Goal: Task Accomplishment & Management: Complete application form

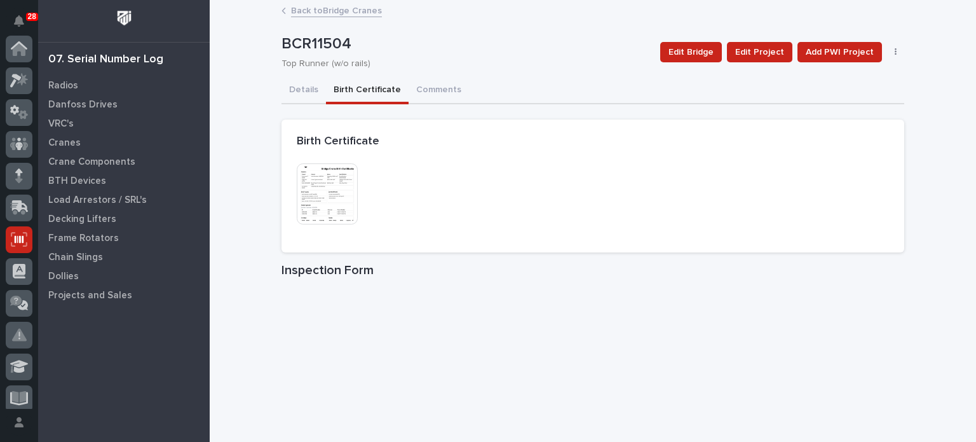
scroll to position [191, 0]
click at [88, 166] on p "Crane Components" at bounding box center [91, 161] width 87 height 11
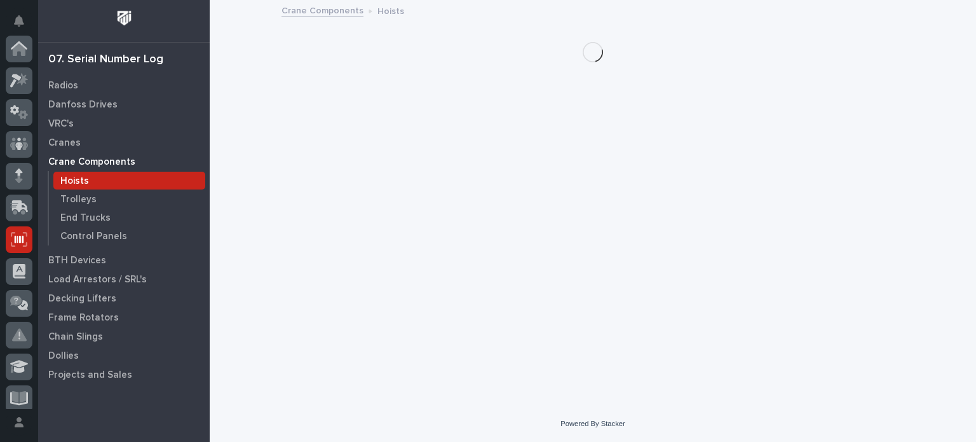
scroll to position [191, 0]
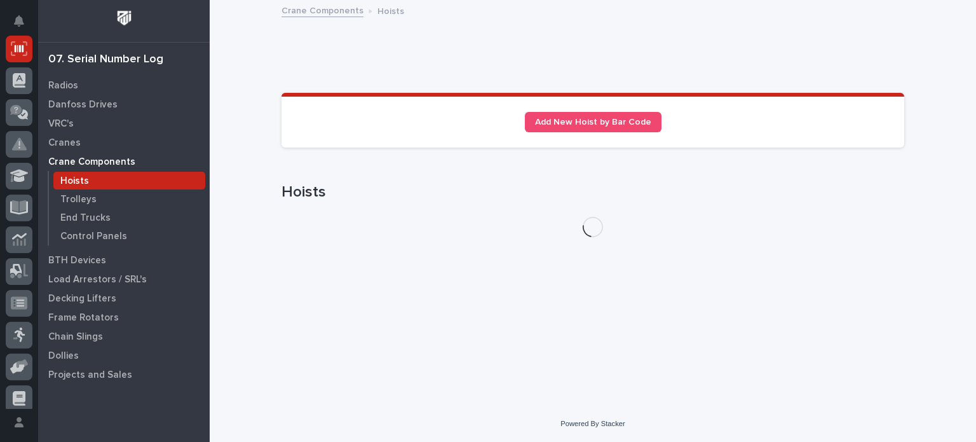
click at [88, 182] on div "Hoists" at bounding box center [129, 181] width 152 height 18
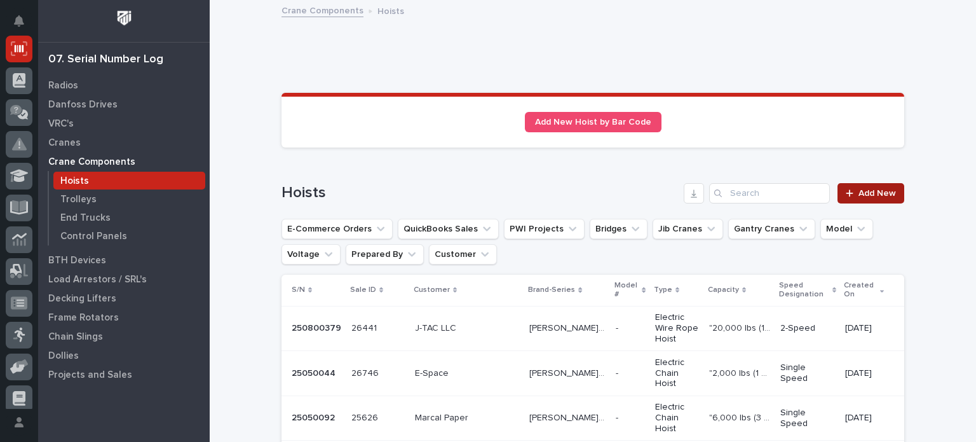
click at [859, 191] on span "Add New" at bounding box center [878, 193] width 38 height 9
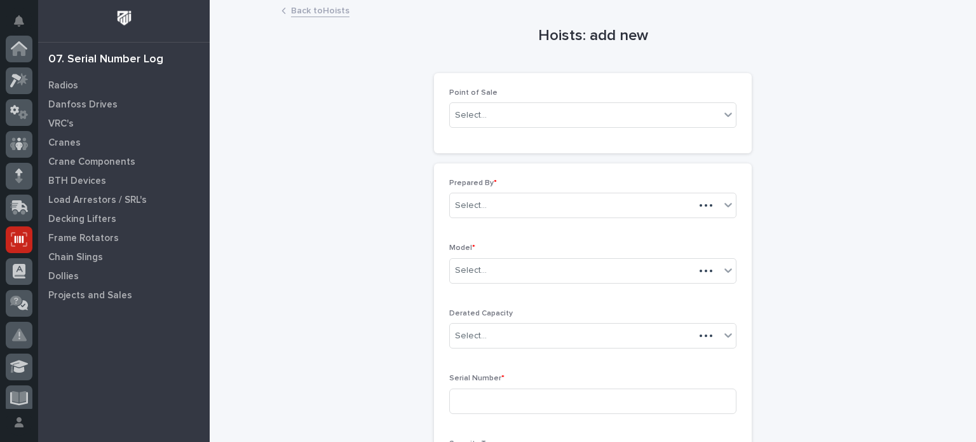
scroll to position [191, 0]
click at [671, 119] on div "Select..." at bounding box center [585, 115] width 270 height 21
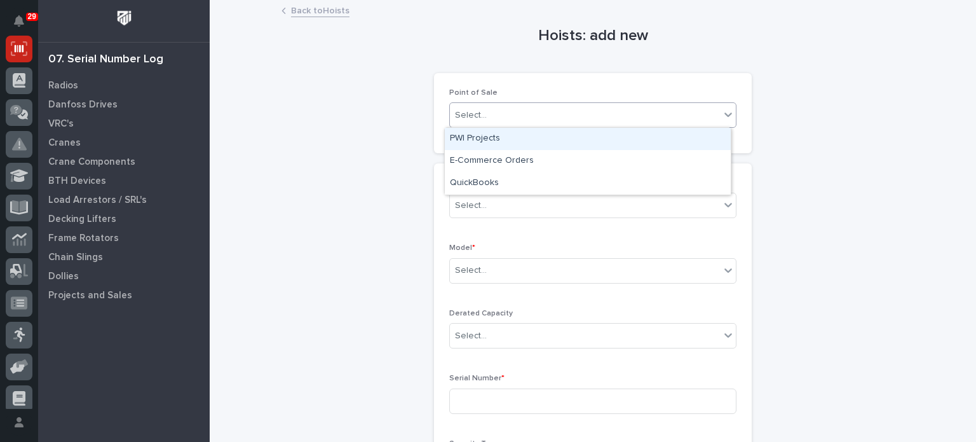
click at [656, 133] on div "PWI Projects" at bounding box center [588, 139] width 286 height 22
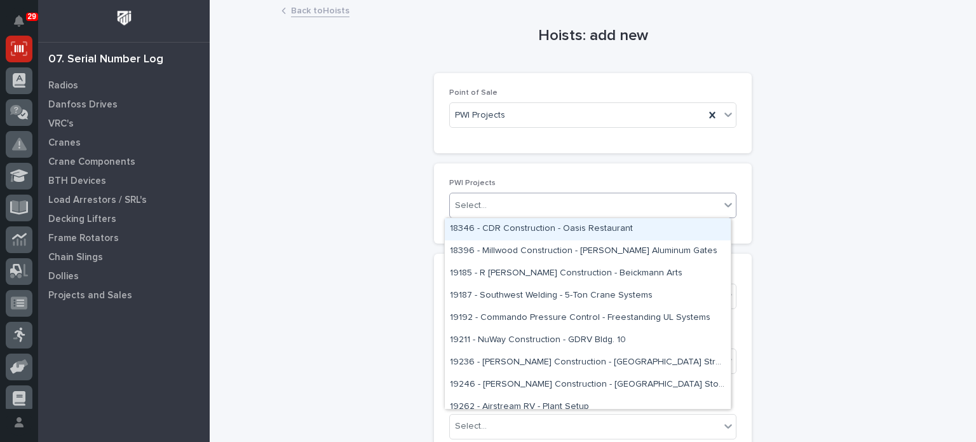
click at [634, 206] on div "Select..." at bounding box center [585, 205] width 270 height 21
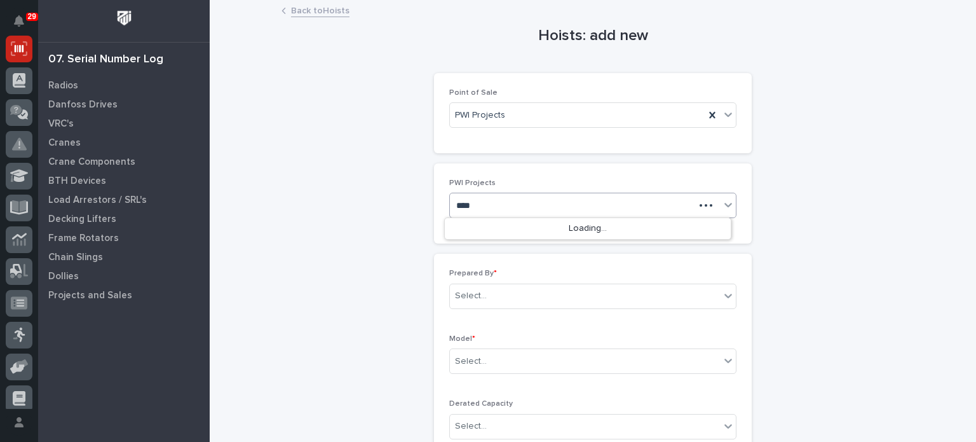
type input "*****"
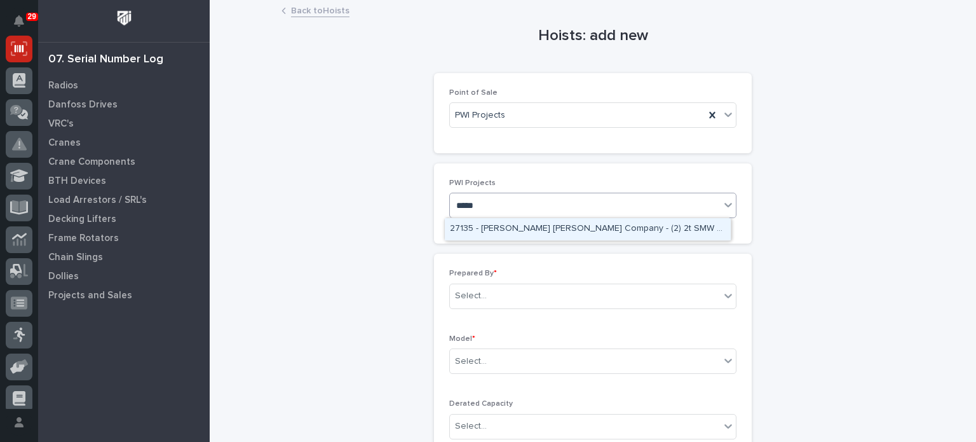
click at [626, 231] on div "27135 - [PERSON_NAME] [PERSON_NAME] Company - (2) 2t SMW crane kits, TRSG2" at bounding box center [588, 229] width 286 height 22
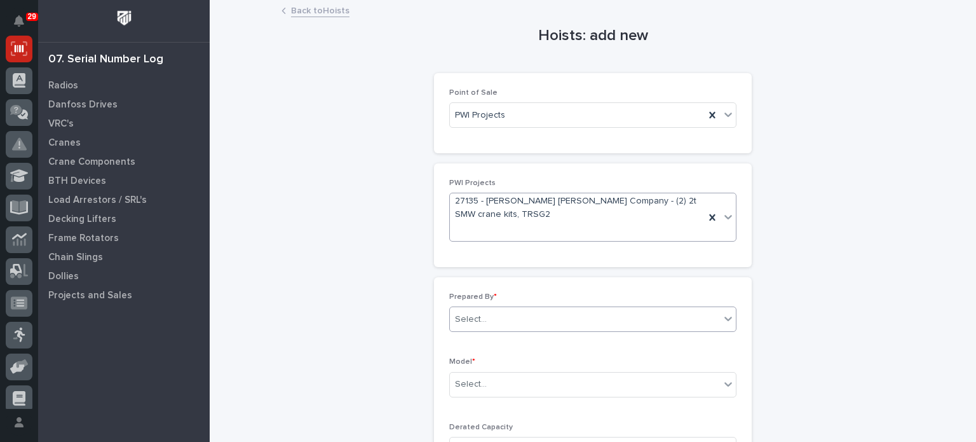
click at [575, 327] on div "Select..." at bounding box center [585, 319] width 270 height 21
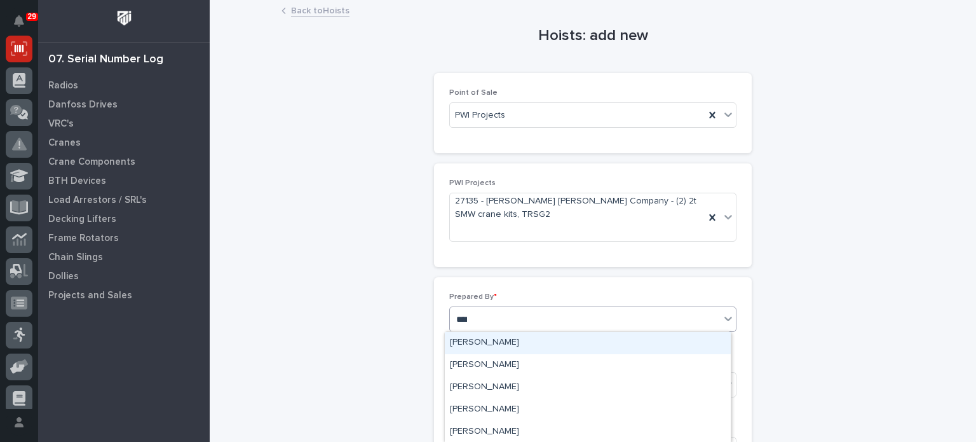
type input "*****"
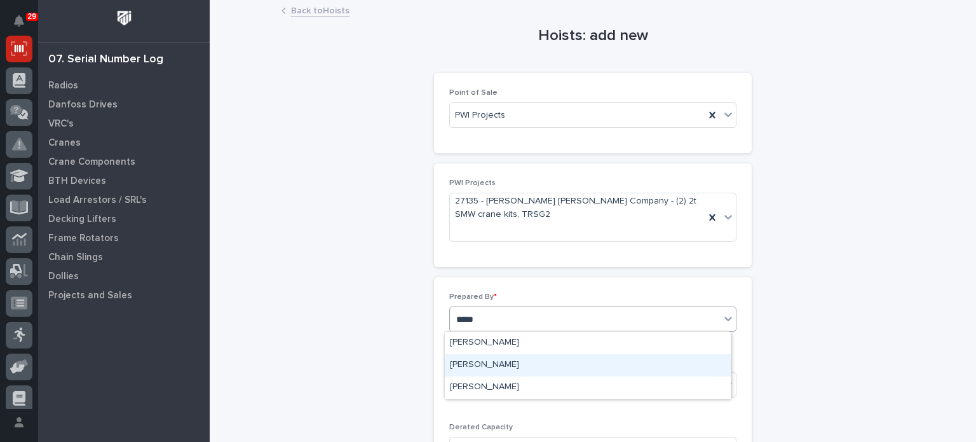
click at [556, 373] on div "[PERSON_NAME]" at bounding box center [588, 365] width 286 height 22
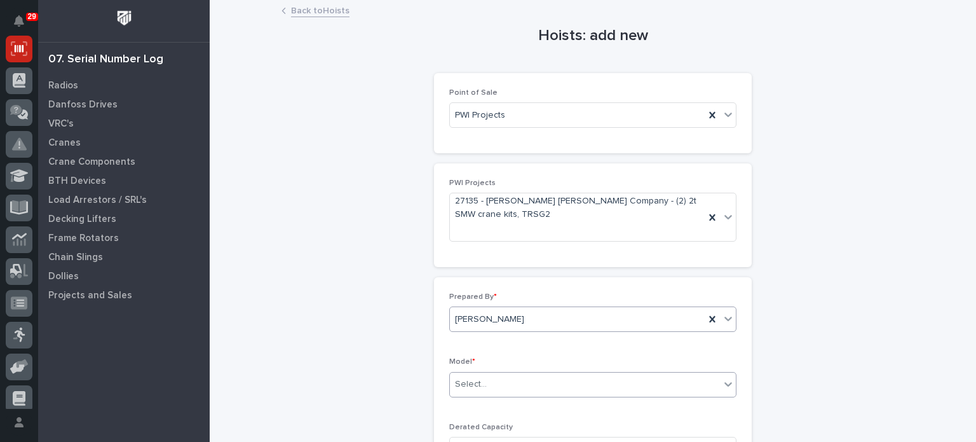
click at [568, 388] on div "Select..." at bounding box center [585, 384] width 270 height 21
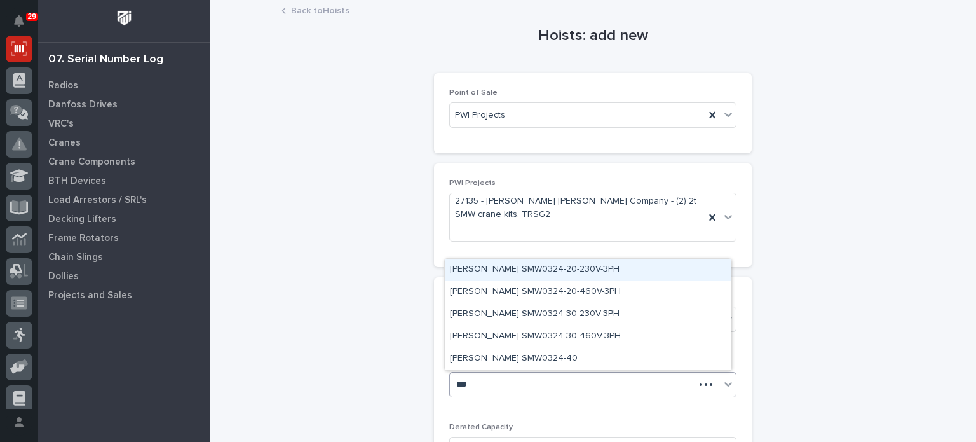
type input "****"
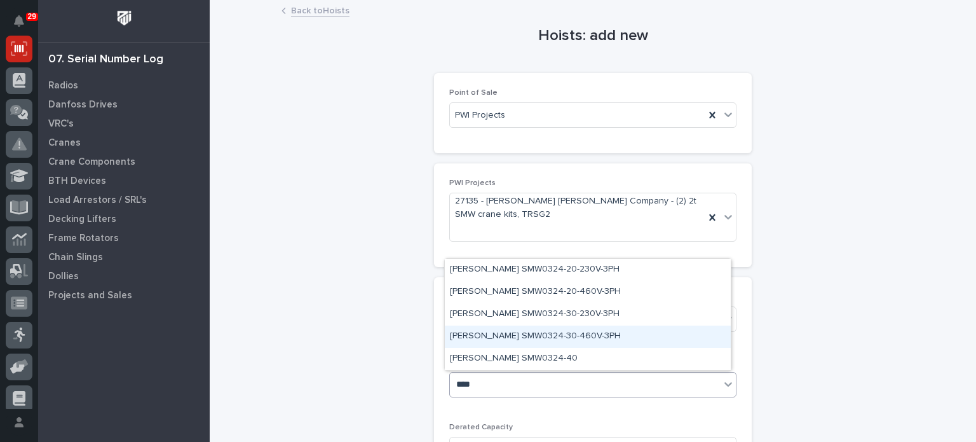
click at [557, 338] on div "[PERSON_NAME] SMW0324-30-460V-3PH" at bounding box center [588, 336] width 286 height 22
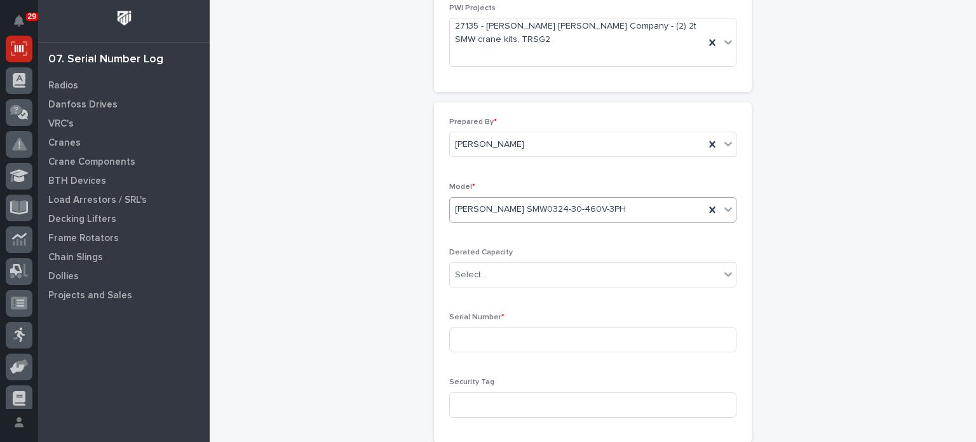
scroll to position [175, 0]
click at [722, 273] on icon at bounding box center [728, 273] width 13 height 13
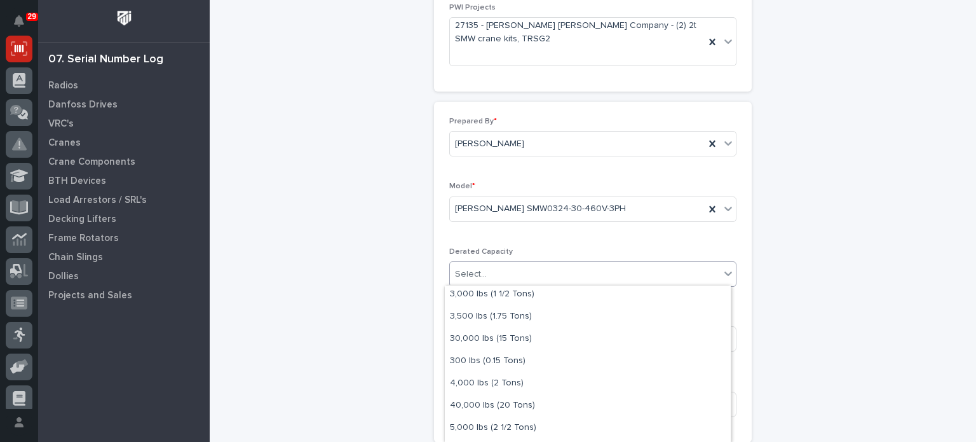
scroll to position [298, 0]
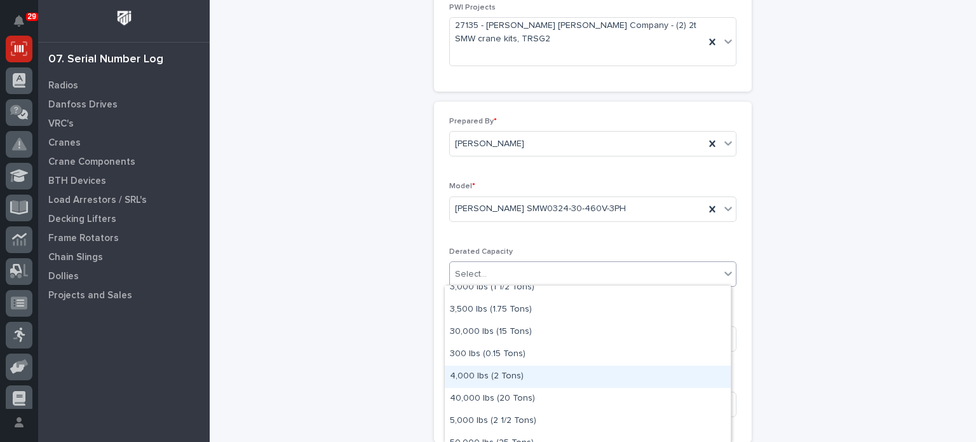
click at [561, 374] on div "4,000 lbs (2 Tons)" at bounding box center [588, 377] width 286 height 22
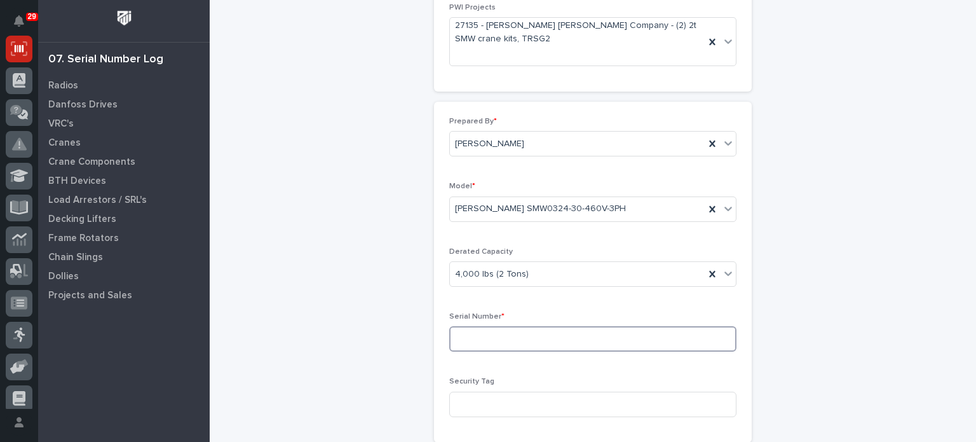
click at [559, 338] on input at bounding box center [592, 338] width 287 height 25
type input "25071003"
click at [826, 320] on div "Hoists: add new Loading... Saving… Loading... Saving… Loading... Saving… Point …" at bounding box center [593, 308] width 623 height 964
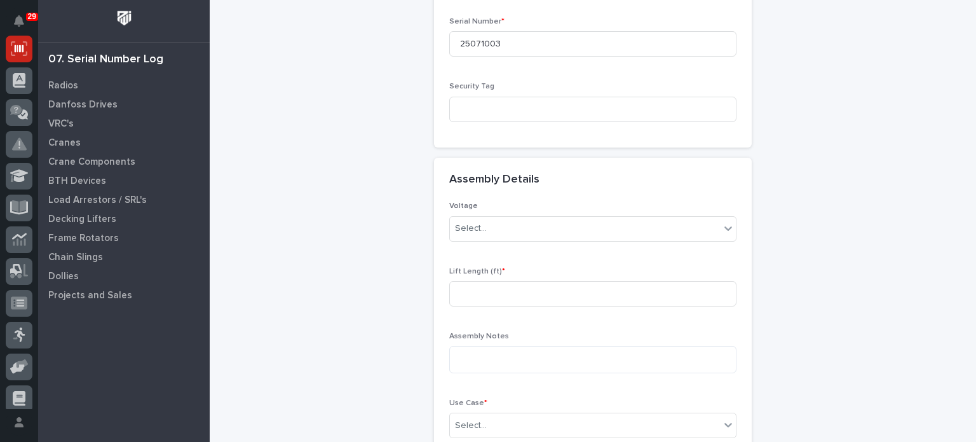
scroll to position [484, 0]
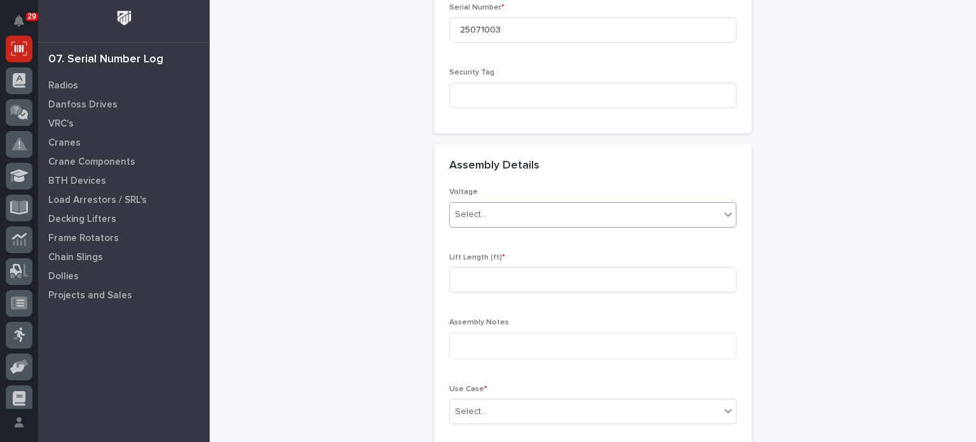
click at [672, 209] on div "Select..." at bounding box center [585, 214] width 270 height 21
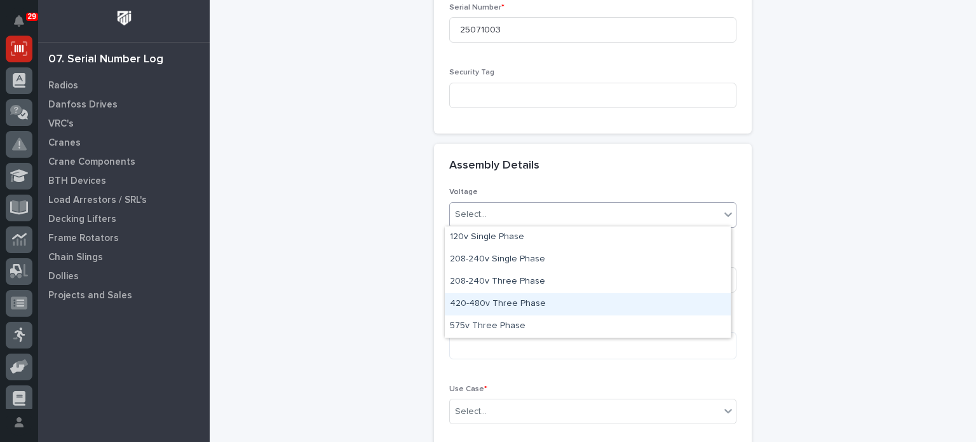
click at [647, 297] on div "420-480v Three Phase" at bounding box center [588, 304] width 286 height 22
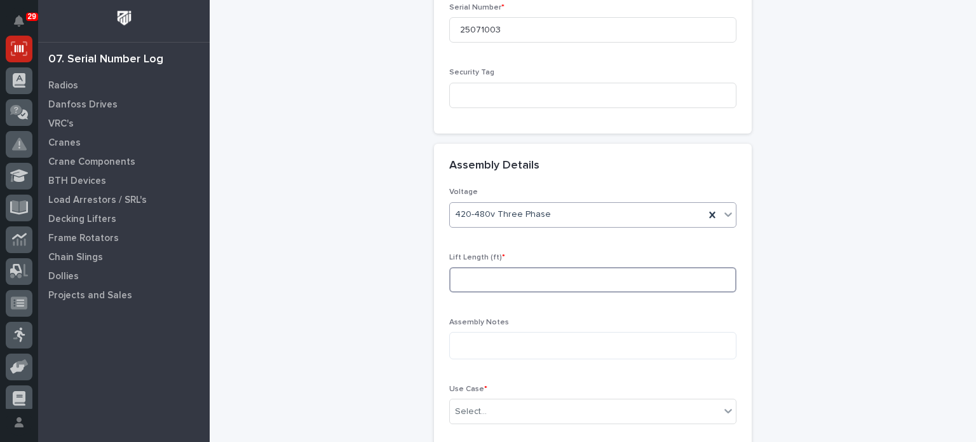
click at [639, 277] on input at bounding box center [592, 279] width 287 height 25
type input "30"
click at [727, 410] on icon at bounding box center [728, 410] width 13 height 13
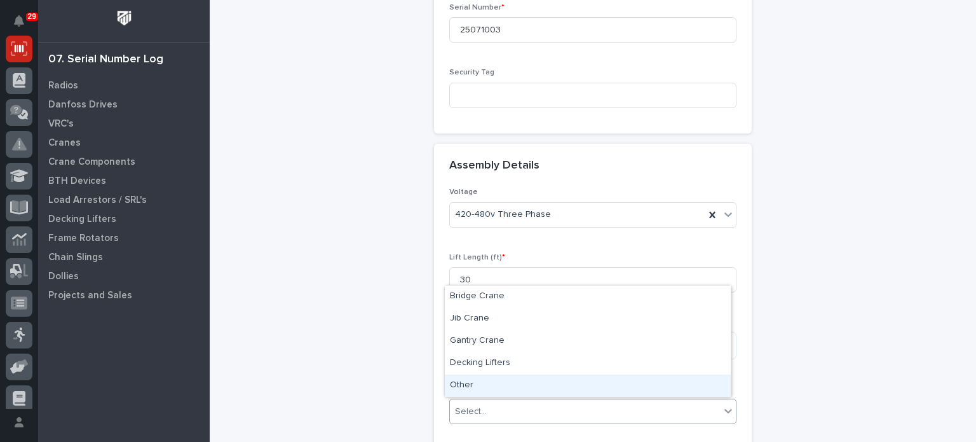
click at [715, 390] on div "Other" at bounding box center [588, 385] width 286 height 22
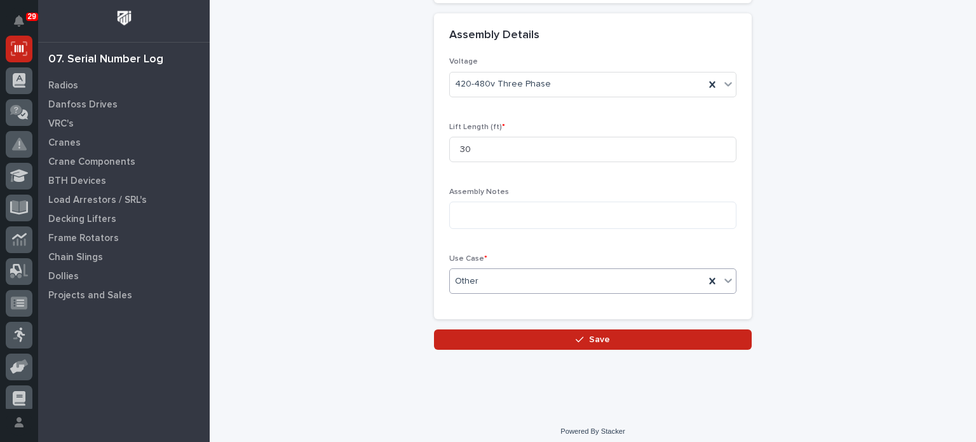
scroll to position [616, 0]
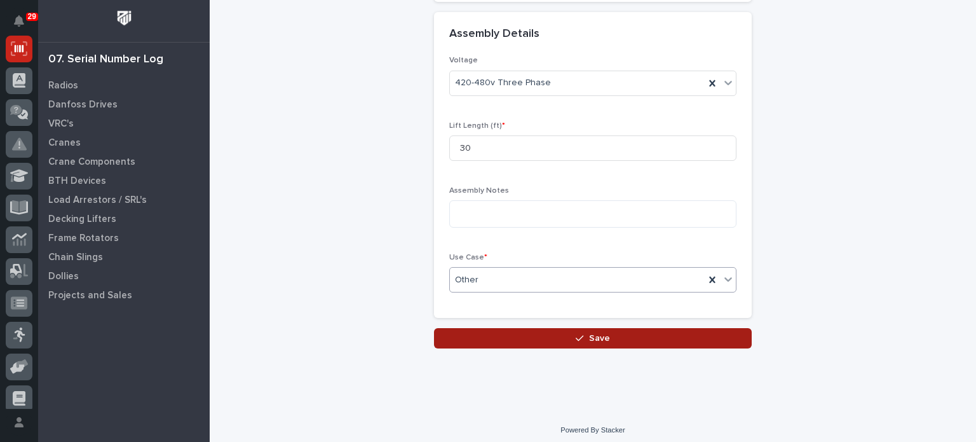
click at [706, 336] on button "Save" at bounding box center [593, 338] width 318 height 20
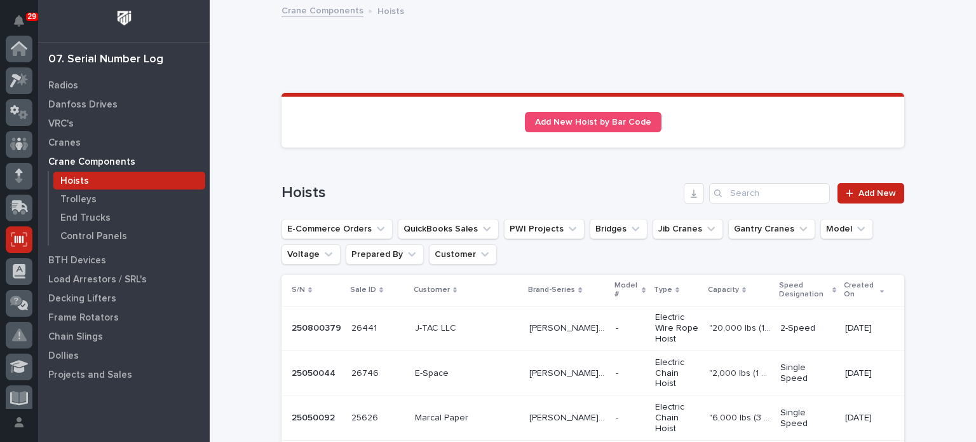
scroll to position [191, 0]
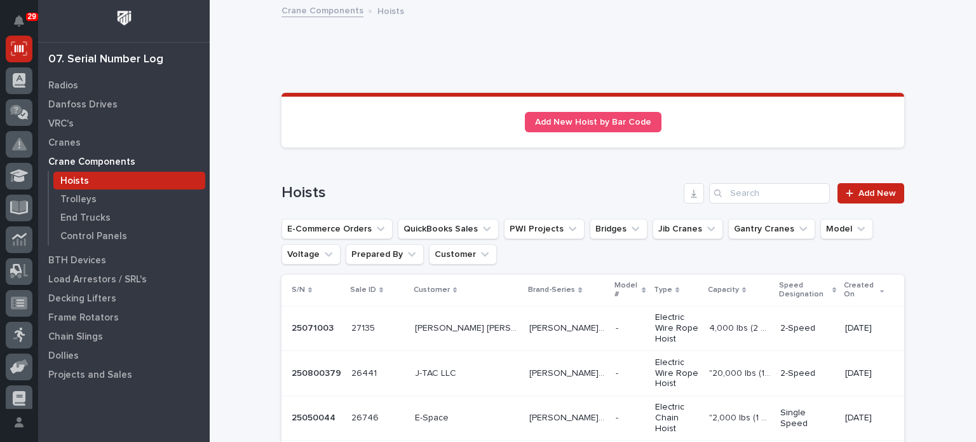
click at [554, 322] on p "[PERSON_NAME] SMW" at bounding box center [569, 326] width 79 height 13
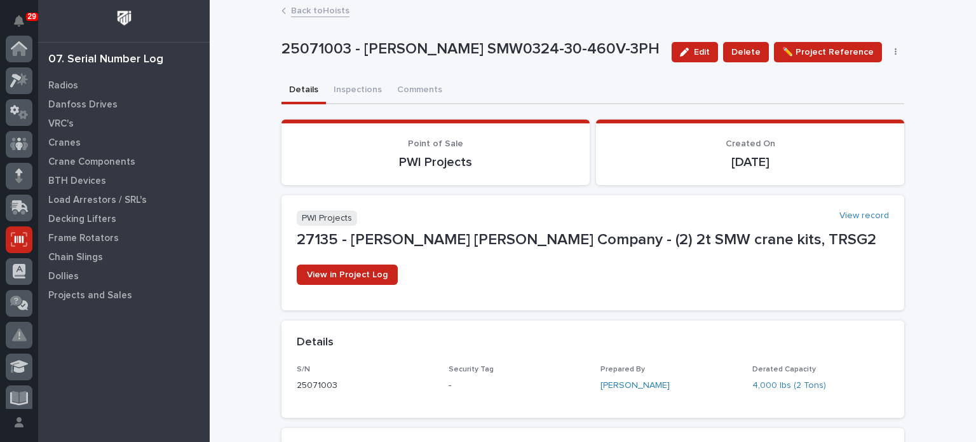
scroll to position [191, 0]
click at [360, 83] on button "Inspections" at bounding box center [358, 91] width 64 height 27
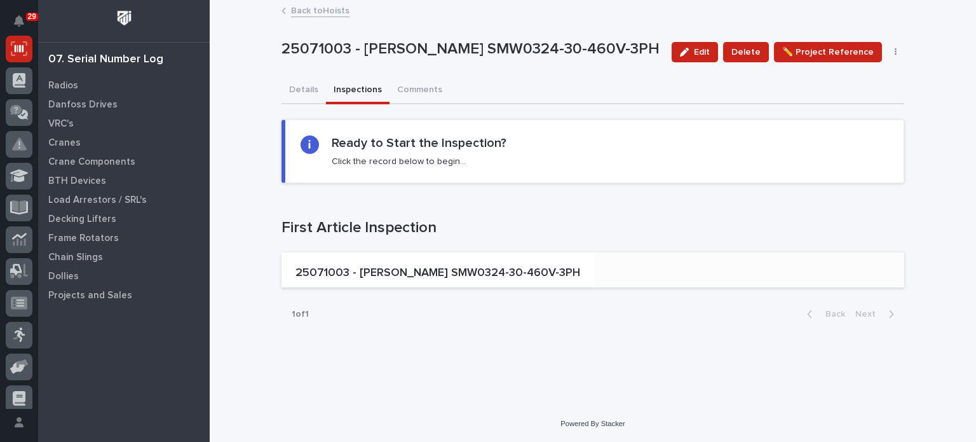
click at [383, 269] on p "25071003 - [PERSON_NAME] SMW0324-30-460V-3PH" at bounding box center [438, 273] width 285 height 14
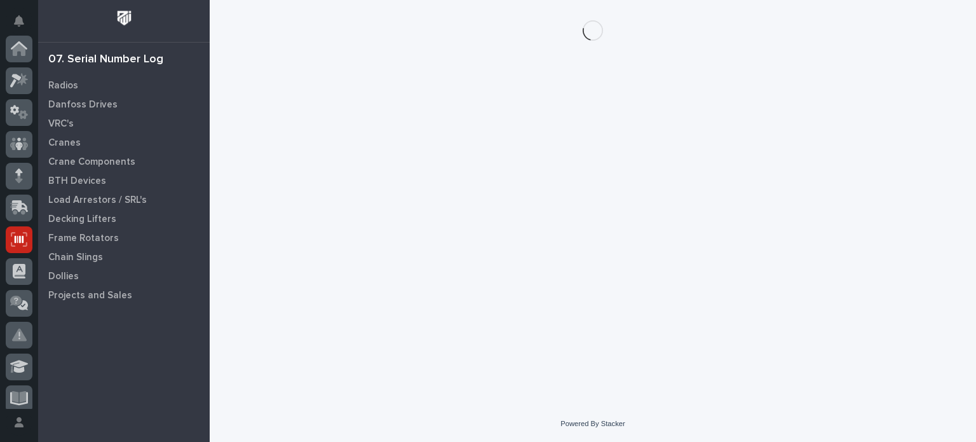
scroll to position [191, 0]
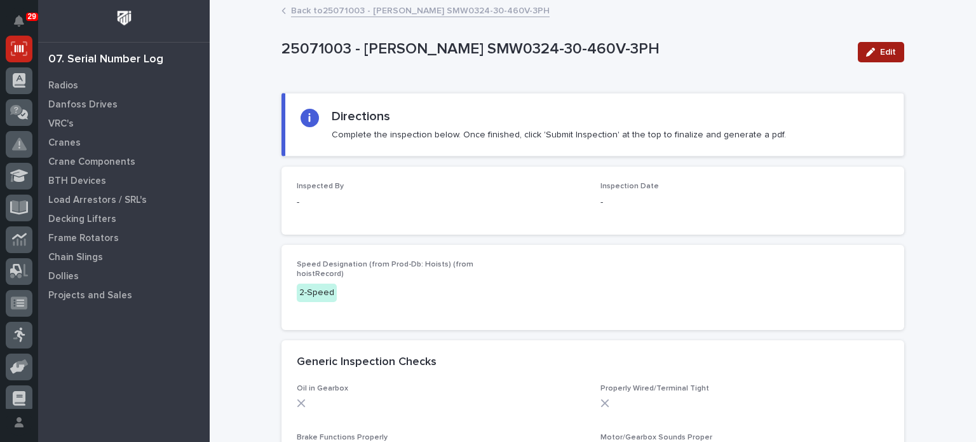
click at [880, 56] on span "Edit" at bounding box center [888, 51] width 16 height 11
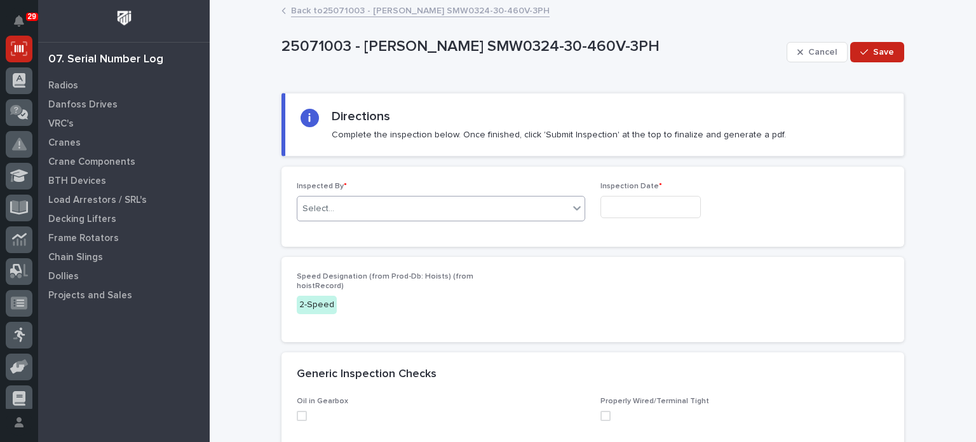
click at [392, 202] on div "Select..." at bounding box center [432, 208] width 271 height 21
type input "*"
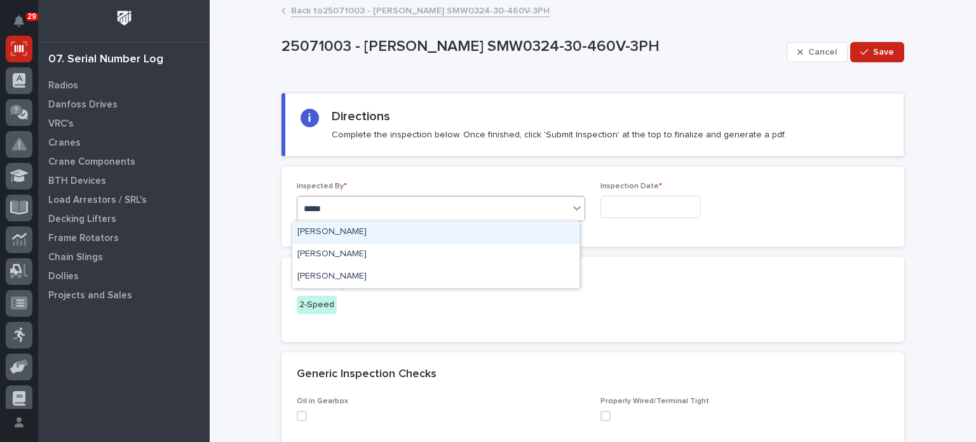
type input "******"
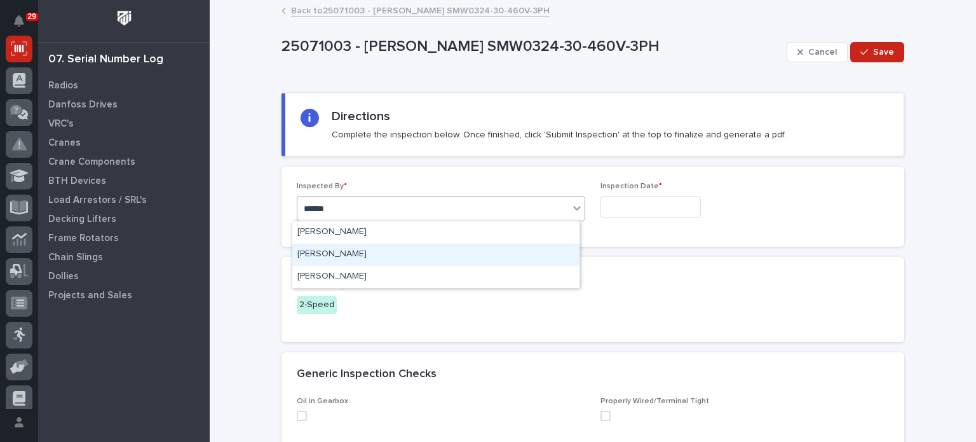
click at [379, 261] on div "[PERSON_NAME]" at bounding box center [435, 254] width 287 height 22
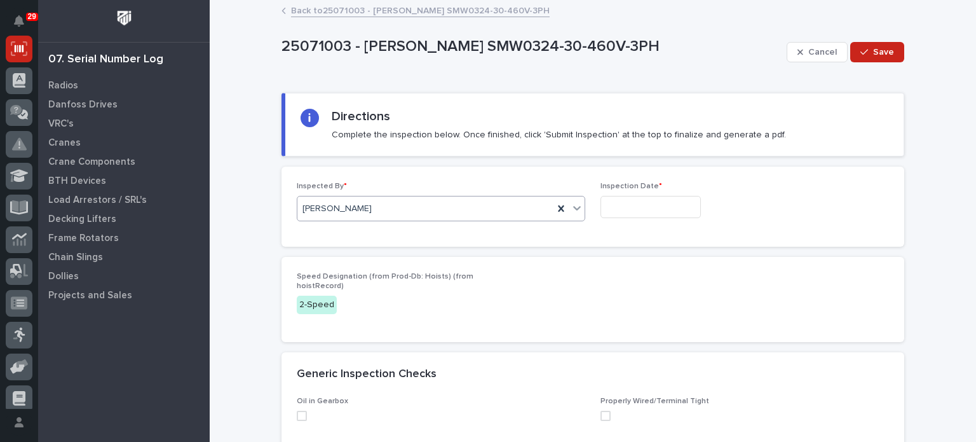
click at [623, 205] on input "text" at bounding box center [651, 207] width 100 height 22
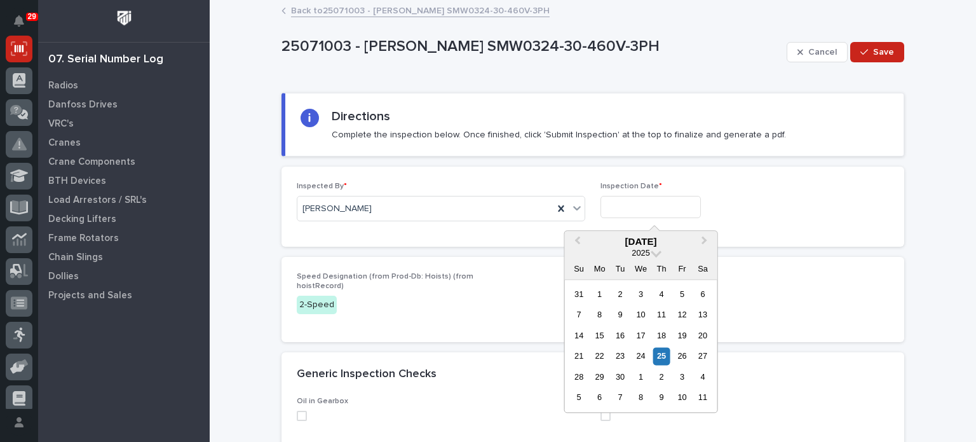
click at [662, 353] on div "25" at bounding box center [661, 356] width 17 height 17
type input "**********"
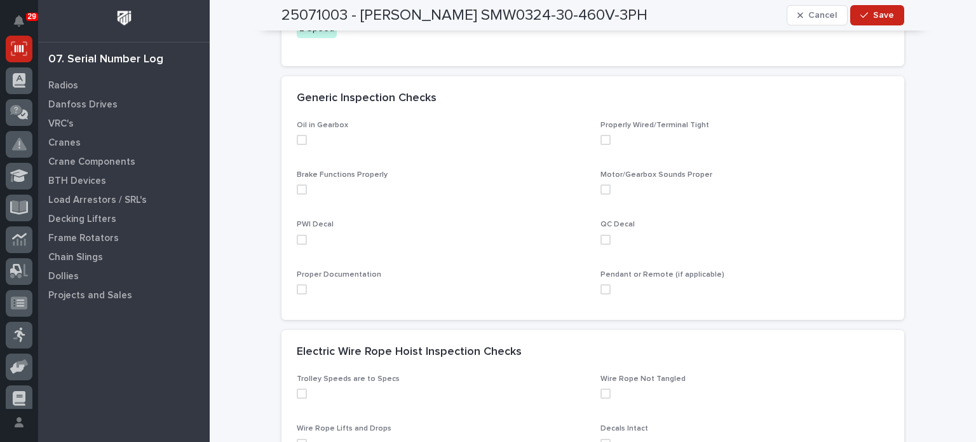
scroll to position [281, 0]
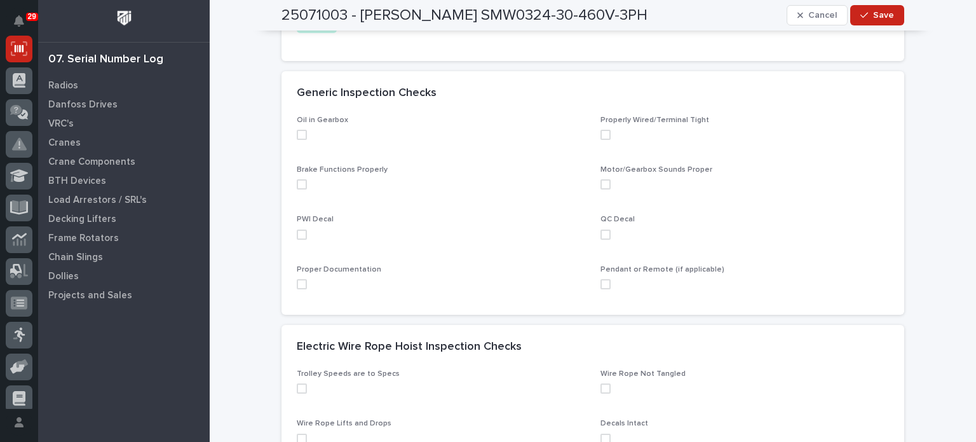
click at [297, 133] on span at bounding box center [302, 135] width 10 height 10
click at [297, 185] on span at bounding box center [302, 184] width 10 height 10
click at [297, 233] on span at bounding box center [302, 234] width 10 height 10
click at [297, 283] on span at bounding box center [302, 284] width 10 height 10
click at [601, 133] on span at bounding box center [606, 135] width 10 height 10
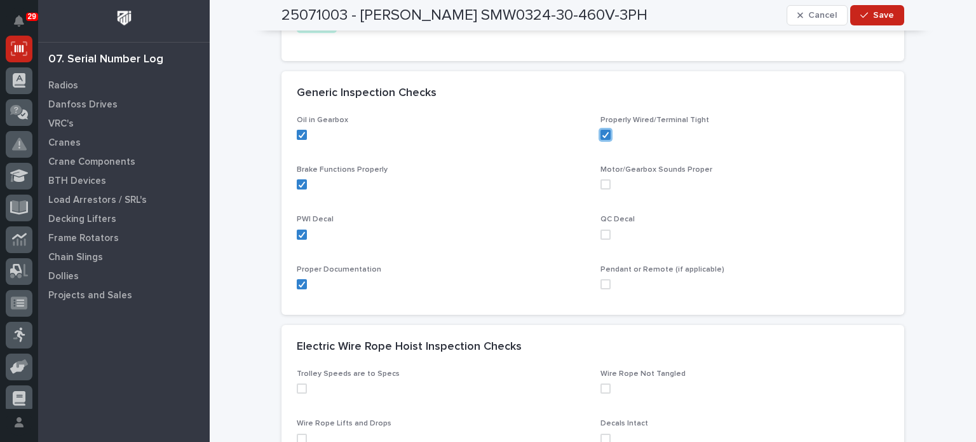
click at [602, 184] on span at bounding box center [606, 184] width 10 height 10
click at [602, 235] on span at bounding box center [606, 234] width 10 height 10
click at [298, 235] on icon at bounding box center [302, 234] width 8 height 6
click at [601, 280] on span at bounding box center [606, 284] width 10 height 10
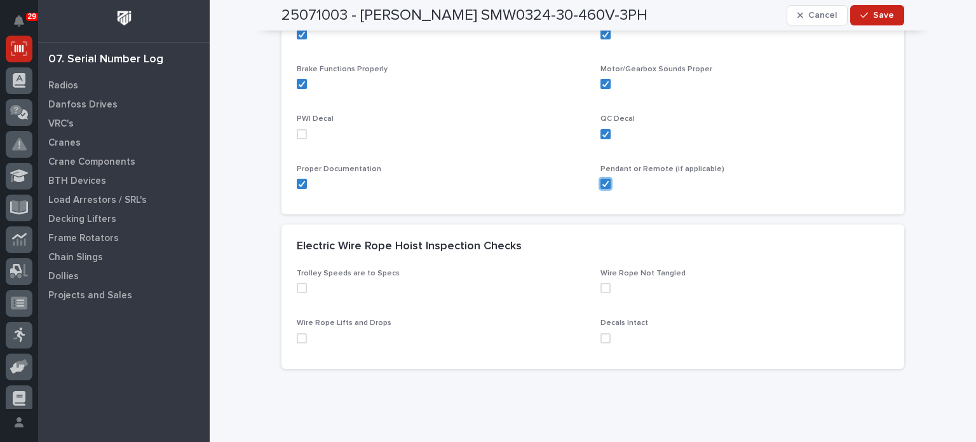
scroll to position [387, 0]
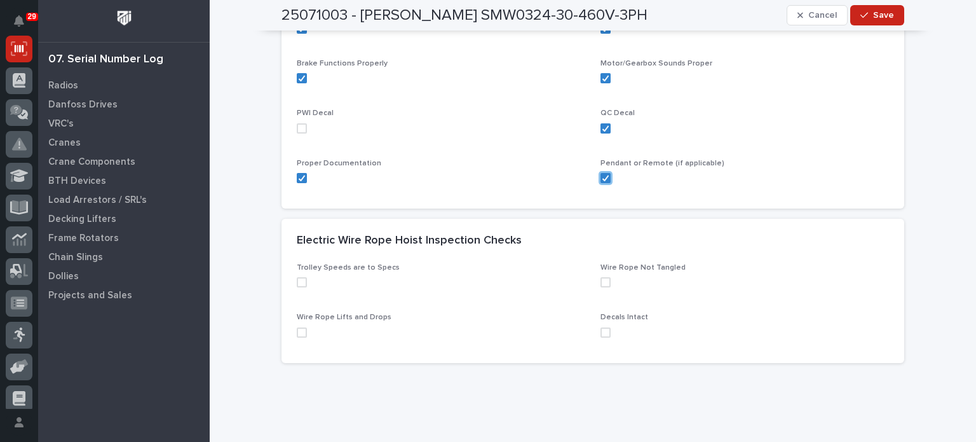
click at [297, 280] on span at bounding box center [302, 282] width 10 height 10
click at [300, 335] on span at bounding box center [302, 332] width 10 height 10
click at [603, 334] on span at bounding box center [606, 332] width 10 height 10
click at [601, 280] on span at bounding box center [606, 282] width 10 height 10
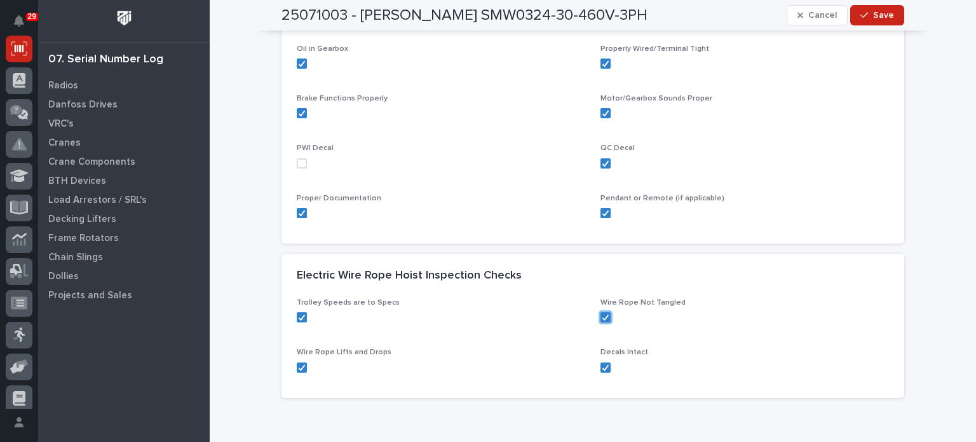
scroll to position [336, 0]
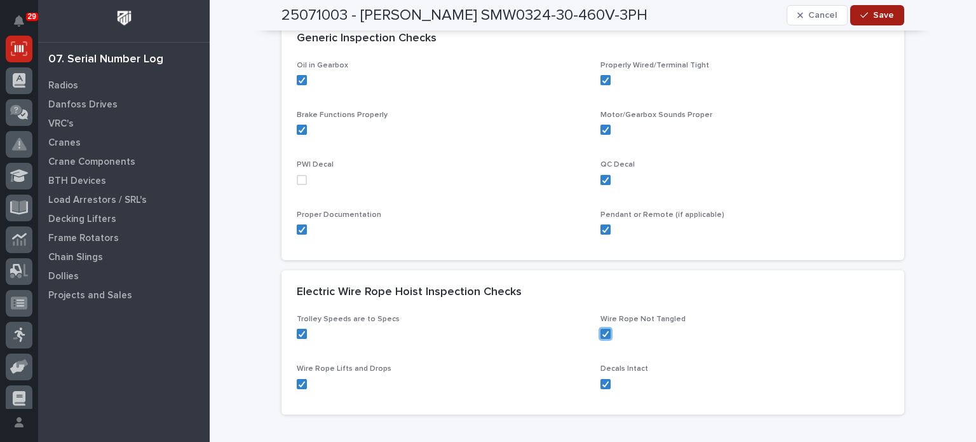
click at [880, 13] on span "Save" at bounding box center [883, 15] width 21 height 11
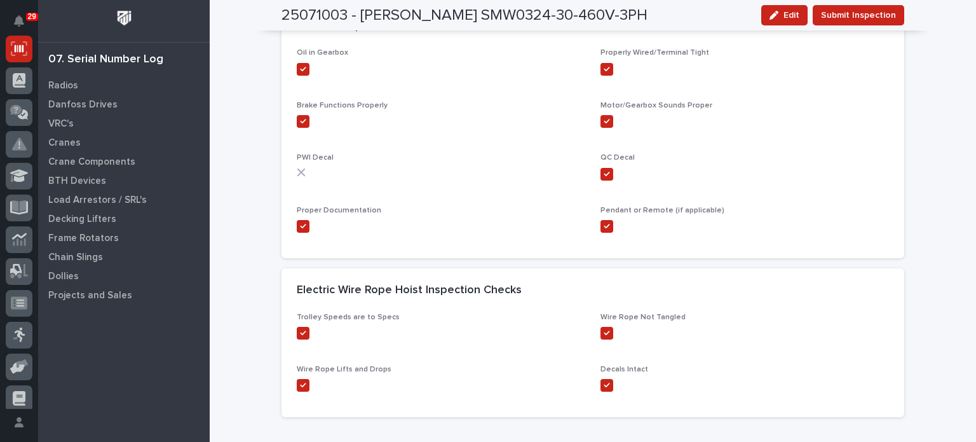
scroll to position [337, 0]
click at [880, 13] on span "Submit Inspection" at bounding box center [858, 15] width 75 height 15
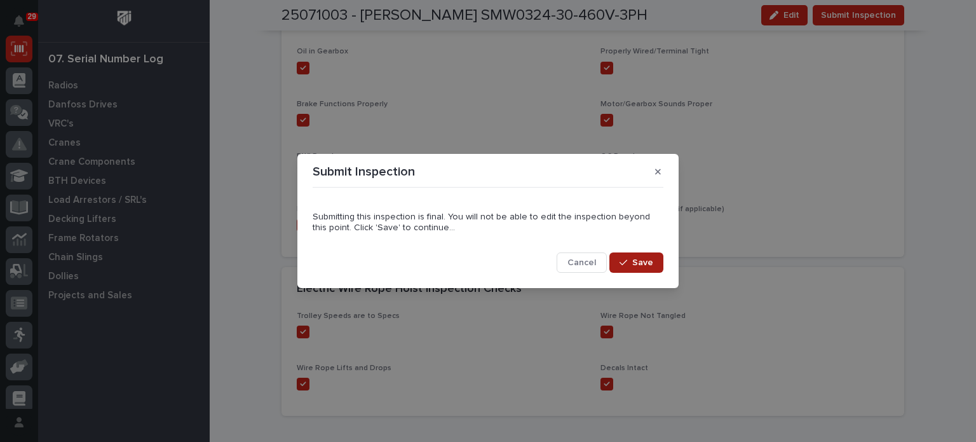
click at [643, 257] on span "Save" at bounding box center [642, 262] width 21 height 11
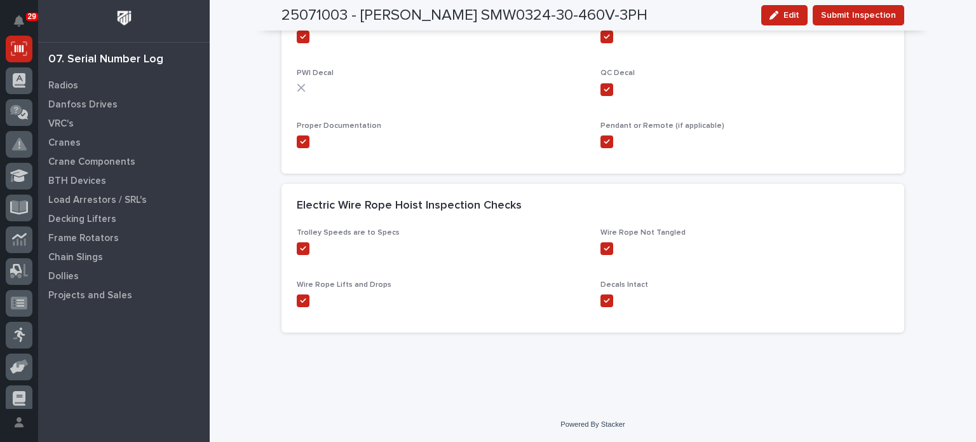
scroll to position [0, 0]
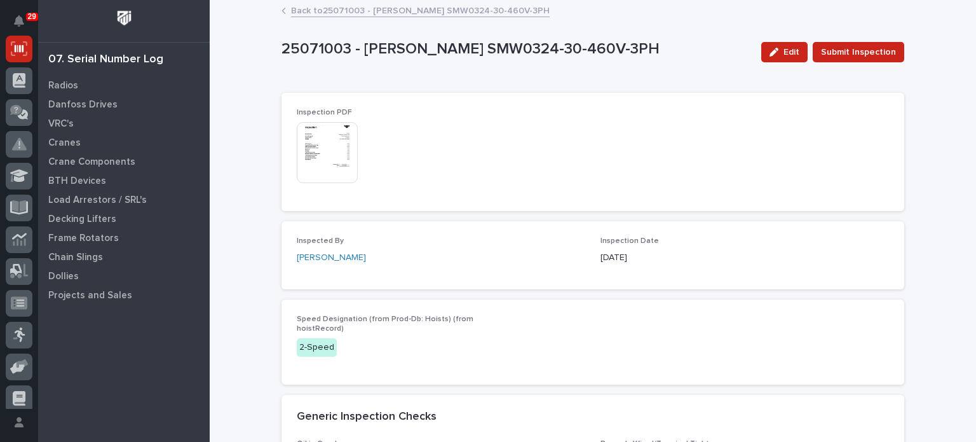
click at [335, 152] on img at bounding box center [327, 152] width 61 height 61
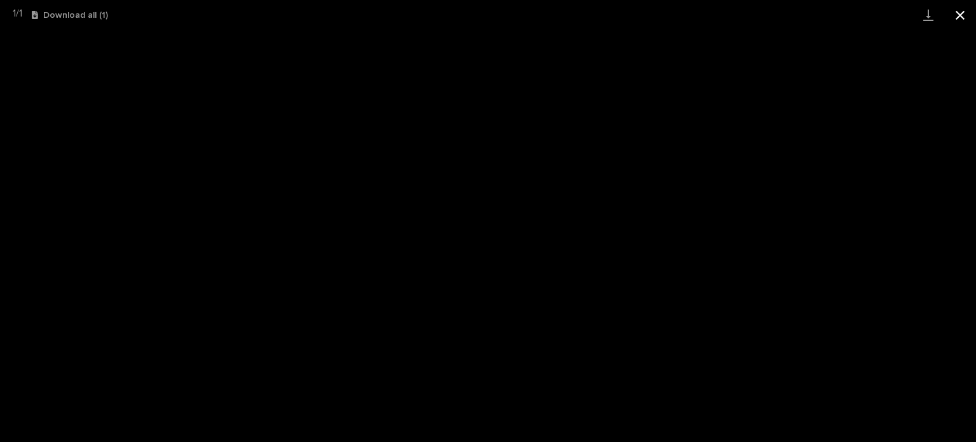
click at [959, 15] on button "Close gallery" at bounding box center [961, 15] width 32 height 30
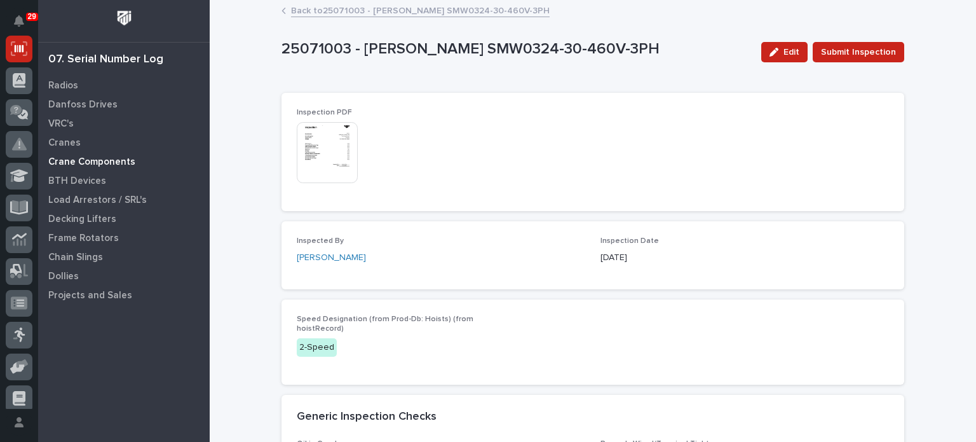
click at [114, 163] on p "Crane Components" at bounding box center [91, 161] width 87 height 11
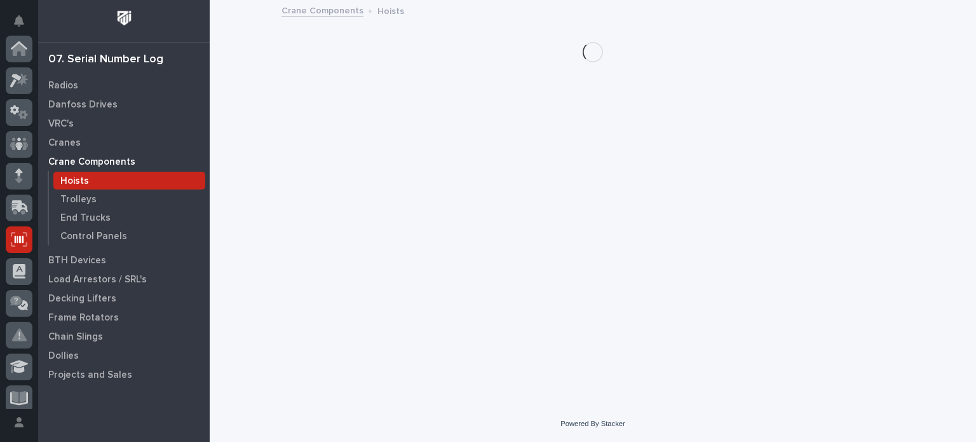
scroll to position [191, 0]
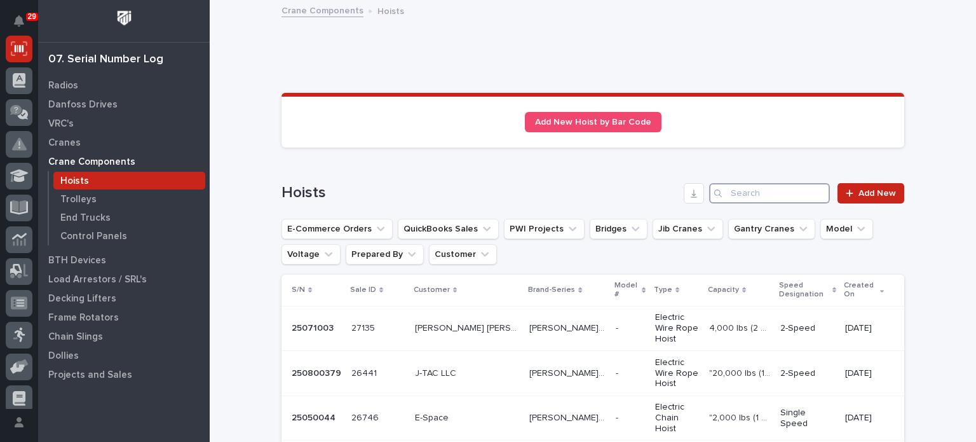
click at [769, 191] on input "Search" at bounding box center [769, 193] width 121 height 20
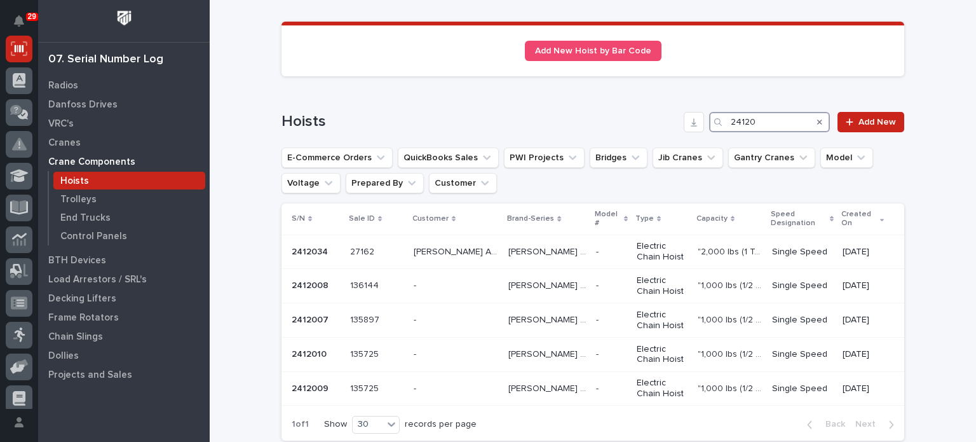
scroll to position [92, 0]
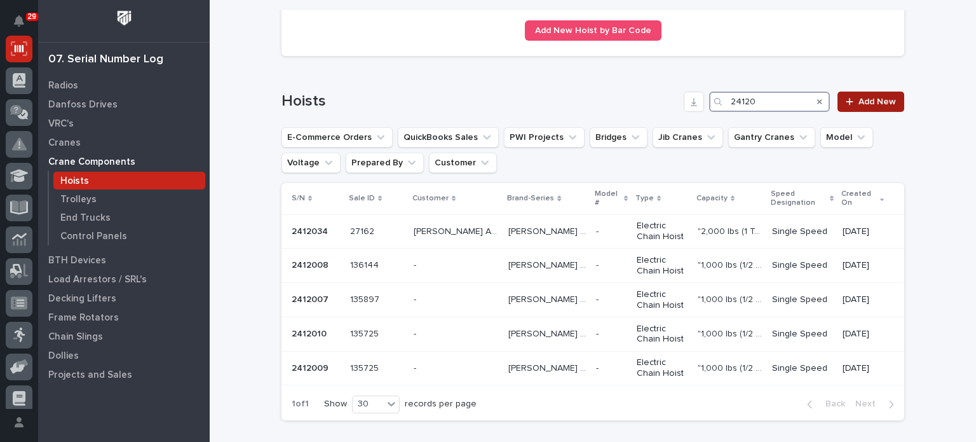
type input "24120"
click at [867, 102] on span "Add New" at bounding box center [878, 101] width 38 height 9
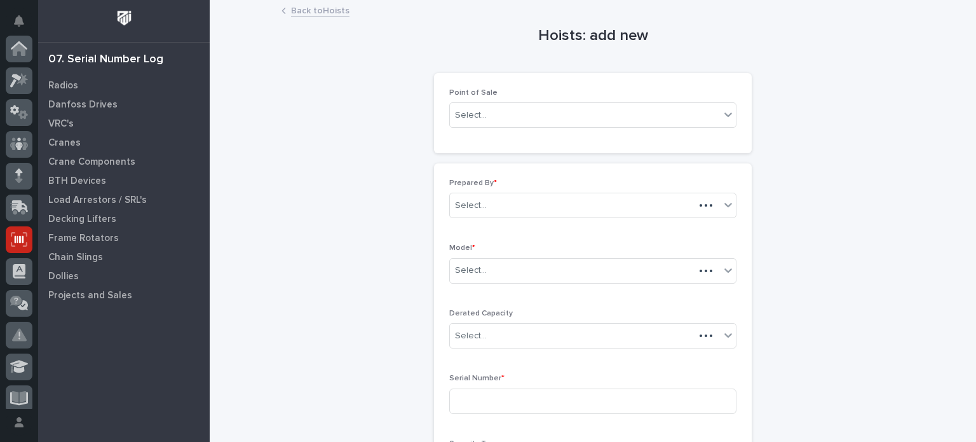
scroll to position [191, 0]
click at [662, 119] on div "Select..." at bounding box center [585, 115] width 270 height 21
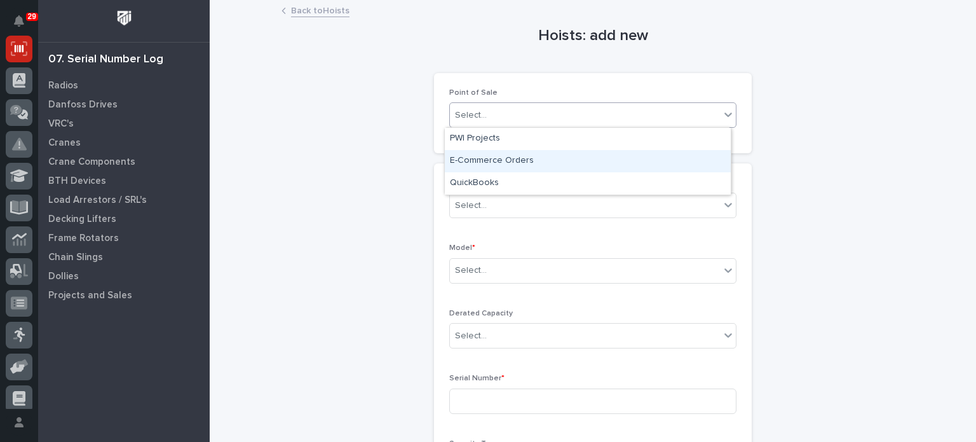
click at [645, 165] on div "E-Commerce Orders" at bounding box center [588, 161] width 286 height 22
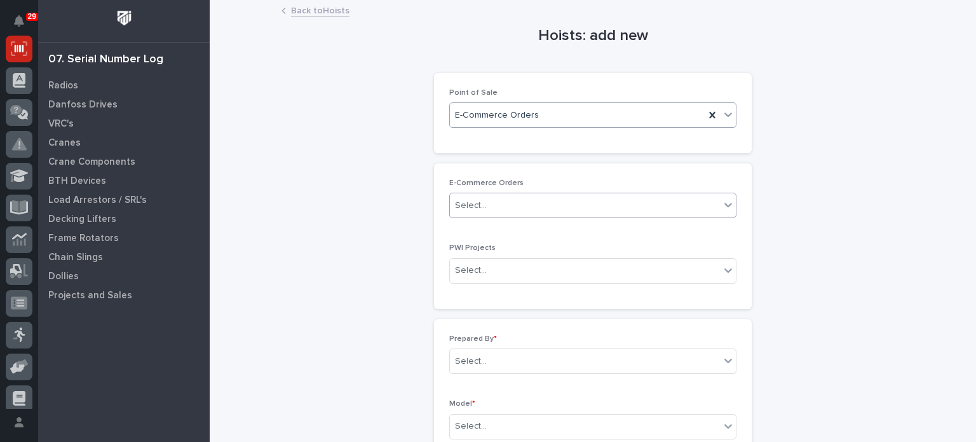
click at [623, 206] on div "Select..." at bounding box center [585, 205] width 270 height 21
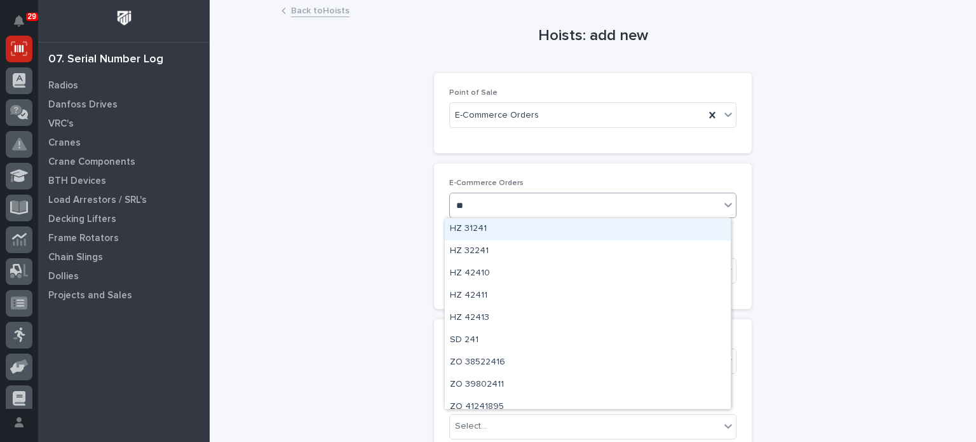
type input "*"
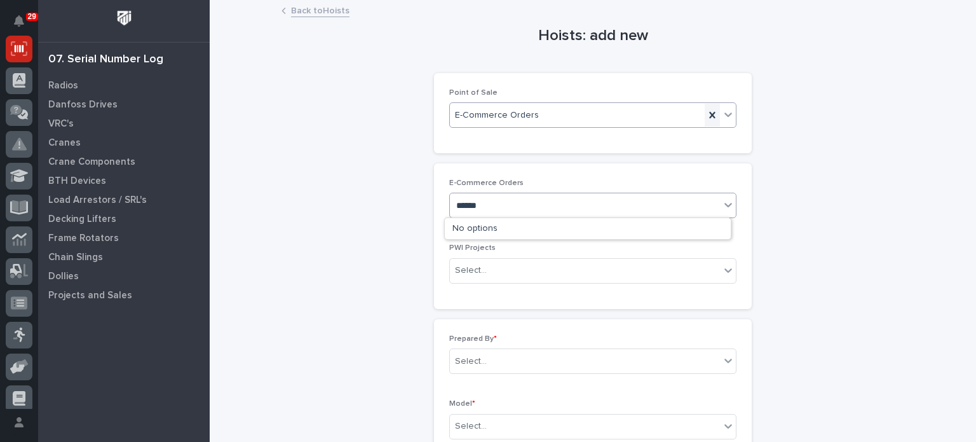
type input "******"
click at [712, 114] on icon at bounding box center [712, 115] width 13 height 13
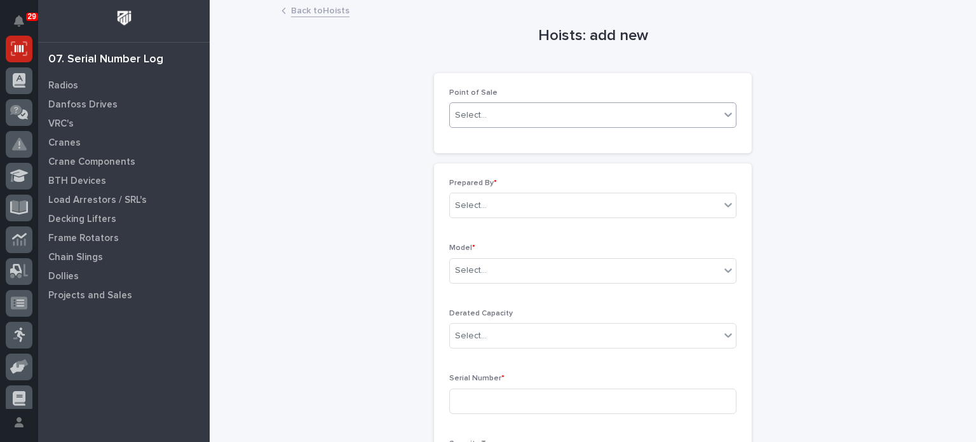
click at [730, 114] on icon at bounding box center [728, 114] width 13 height 13
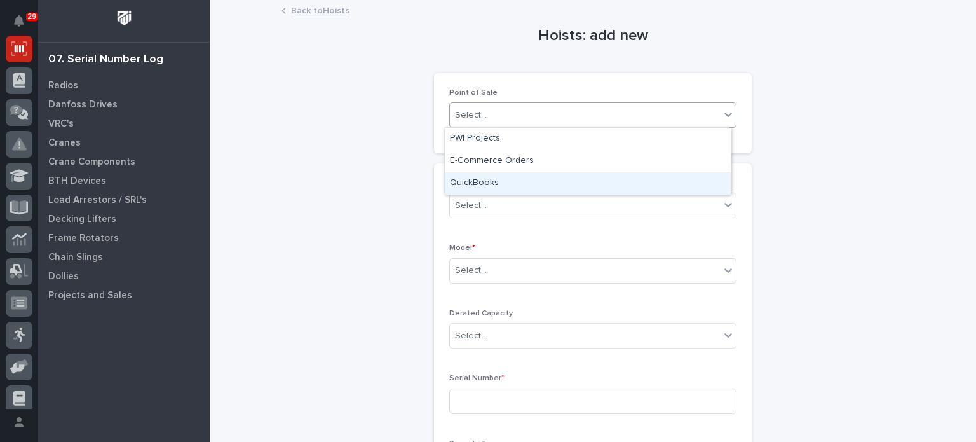
click at [689, 178] on div "QuickBooks" at bounding box center [588, 183] width 286 height 22
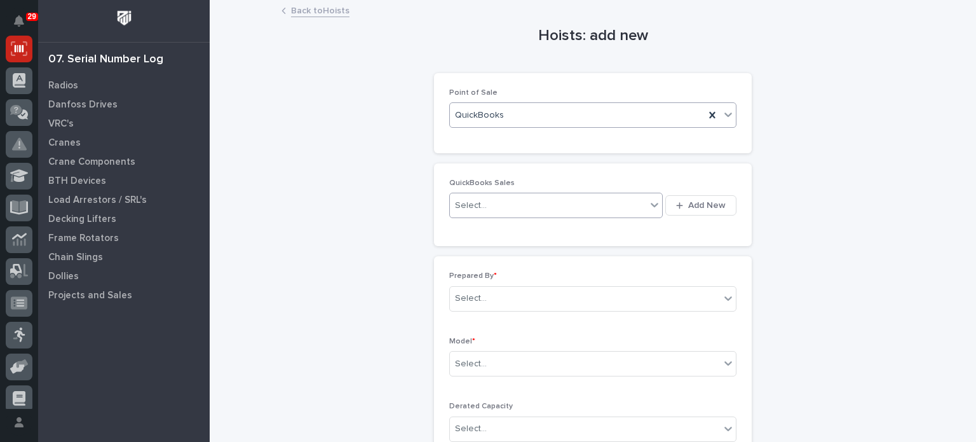
click at [571, 203] on div "Select..." at bounding box center [548, 205] width 196 height 21
type input "******"
click at [695, 205] on span "Add New" at bounding box center [707, 205] width 38 height 11
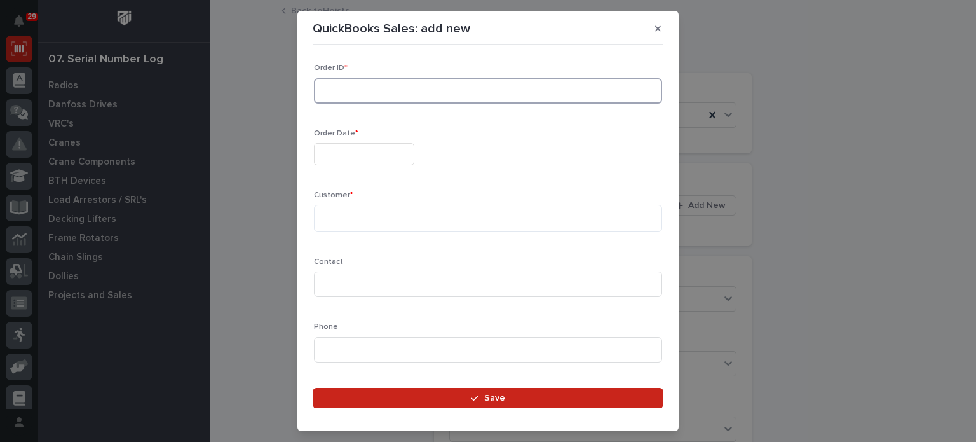
click at [458, 89] on input at bounding box center [488, 90] width 348 height 25
type input "137100"
click at [399, 147] on input "text" at bounding box center [364, 154] width 100 height 22
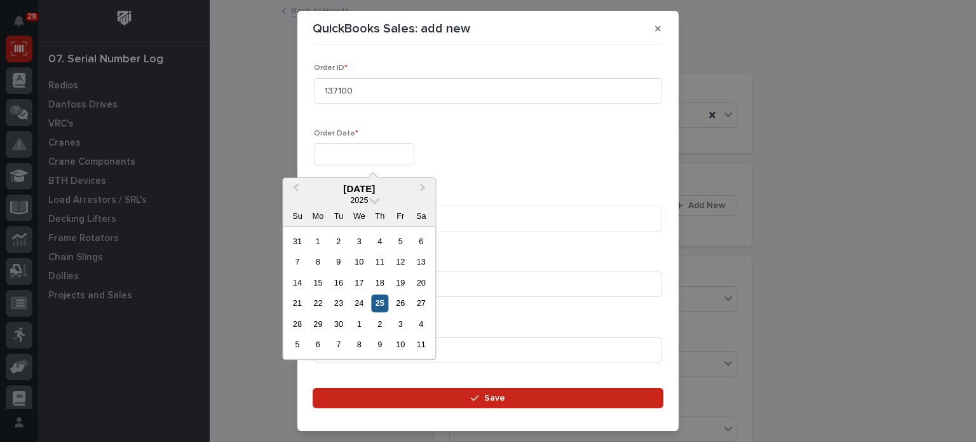
click at [379, 302] on div "25" at bounding box center [379, 303] width 17 height 17
type input "**********"
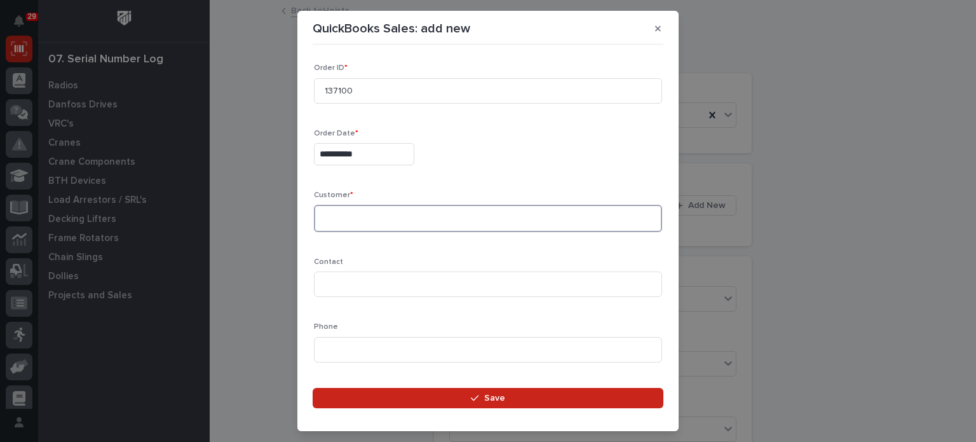
click at [425, 210] on textarea at bounding box center [488, 218] width 348 height 27
type textarea "**********"
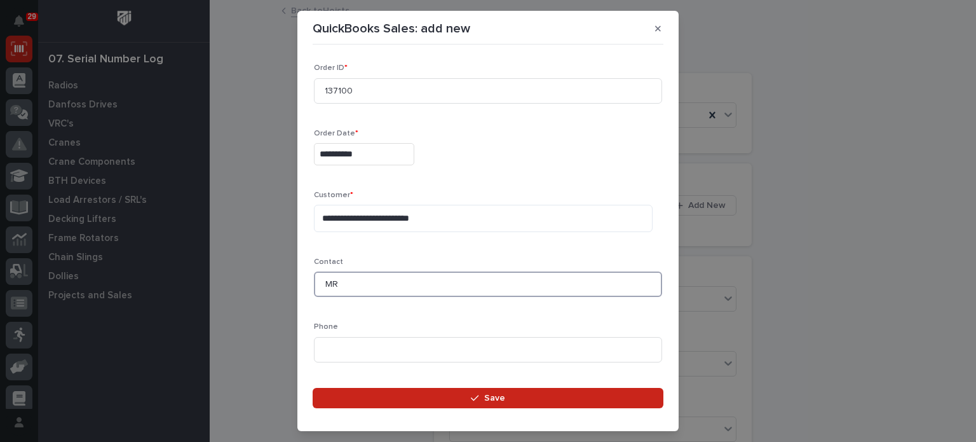
type input "MR"
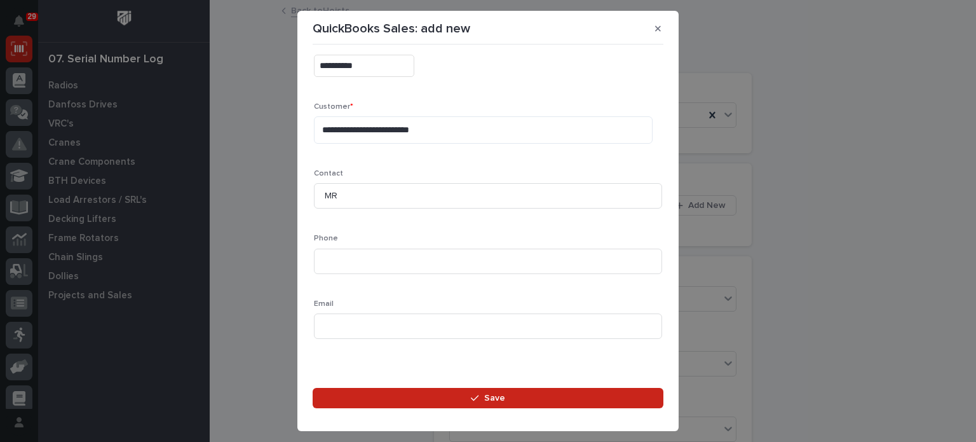
scroll to position [94, 0]
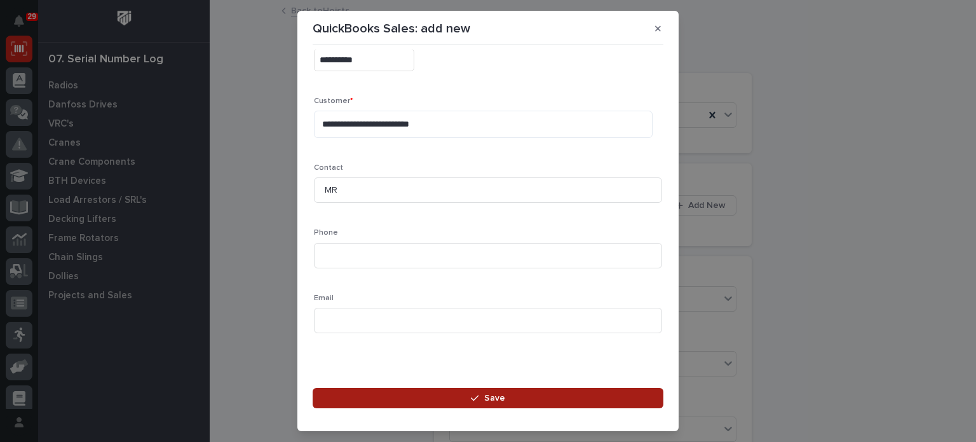
click at [507, 393] on button "Save" at bounding box center [488, 398] width 351 height 20
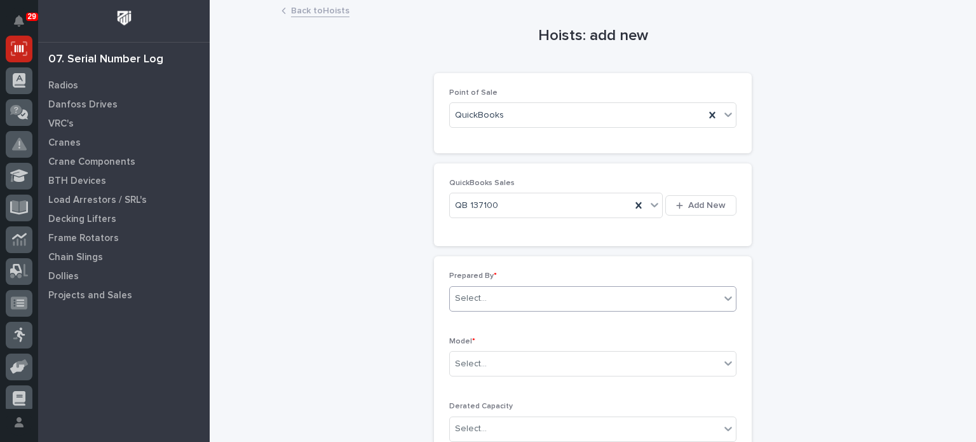
click at [549, 292] on div "Select..." at bounding box center [585, 298] width 270 height 21
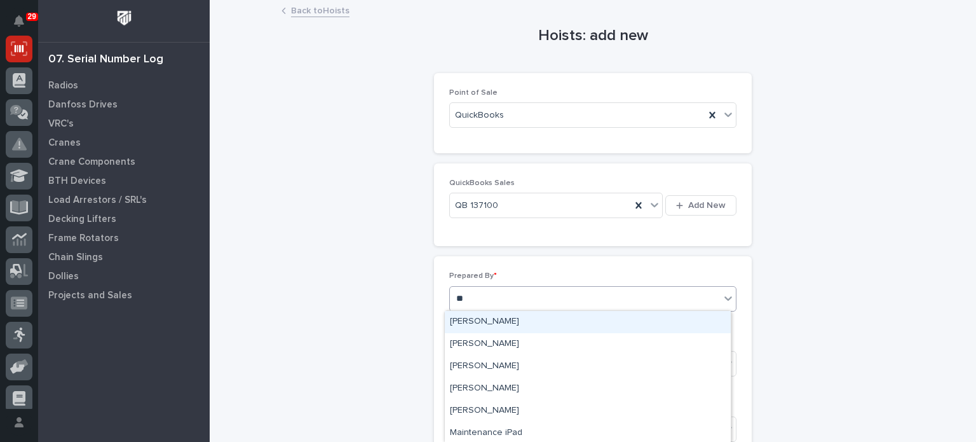
type input "***"
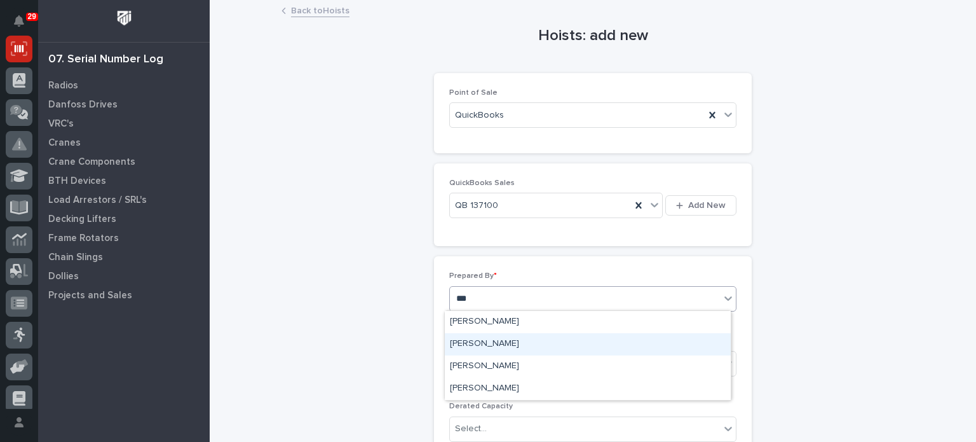
click at [518, 346] on div "[PERSON_NAME]" at bounding box center [588, 344] width 286 height 22
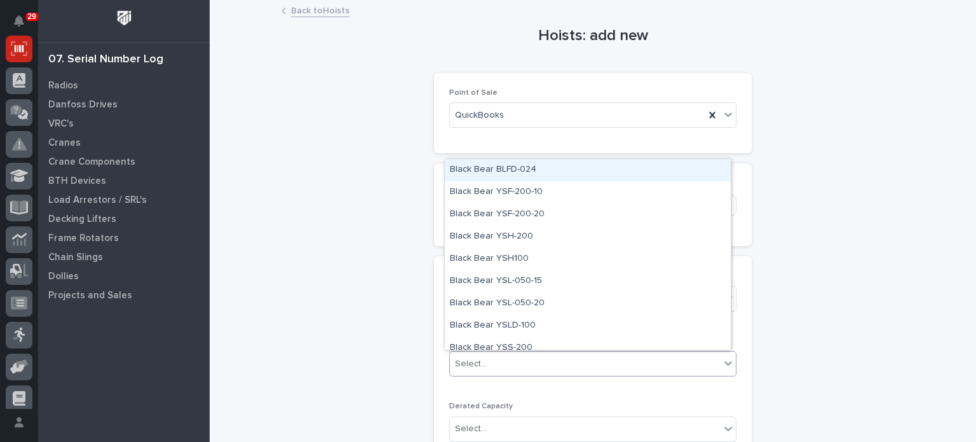
click at [538, 358] on div "Select..." at bounding box center [585, 363] width 270 height 21
type input "***"
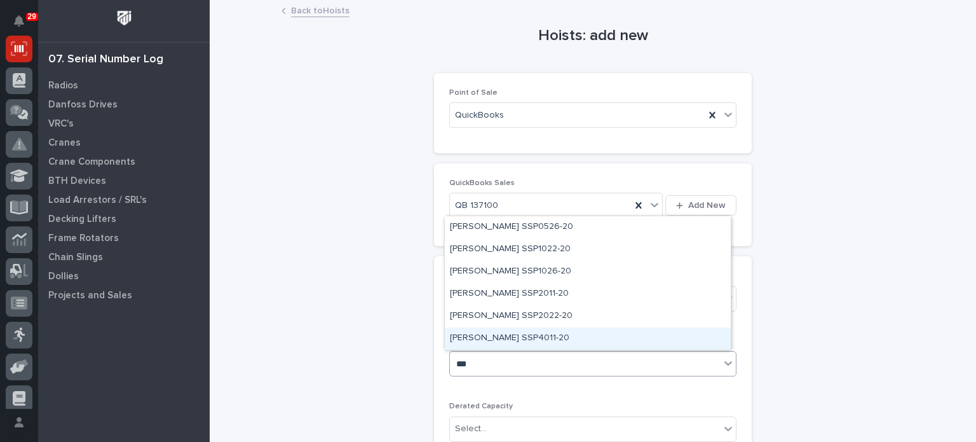
click at [524, 339] on div "[PERSON_NAME] SSP4011-20" at bounding box center [588, 338] width 286 height 22
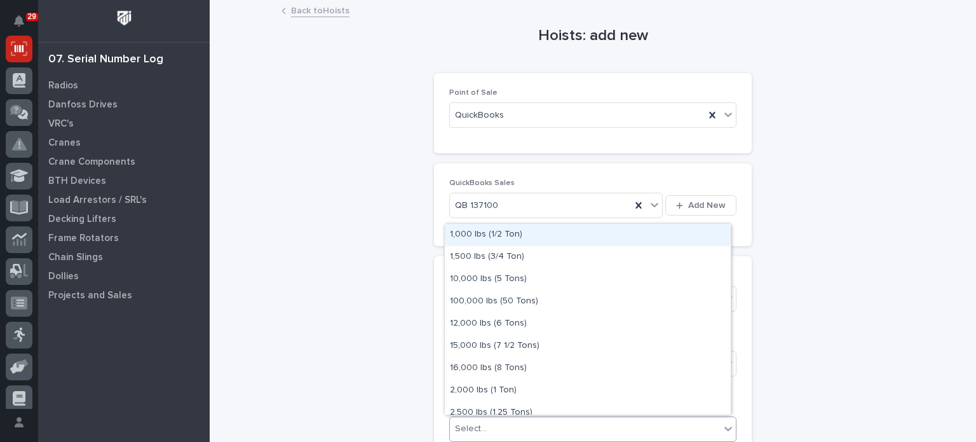
click at [517, 421] on div "Select..." at bounding box center [585, 428] width 270 height 21
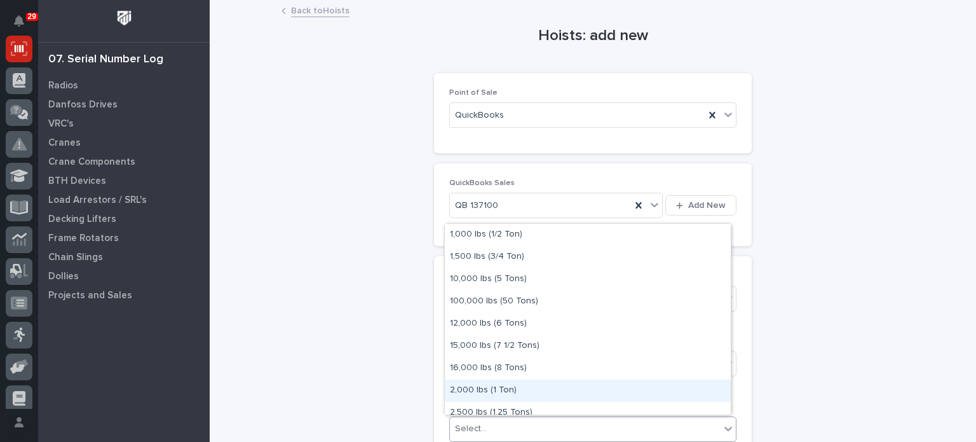
click at [580, 389] on div "2,000 lbs (1 Ton)" at bounding box center [588, 390] width 286 height 22
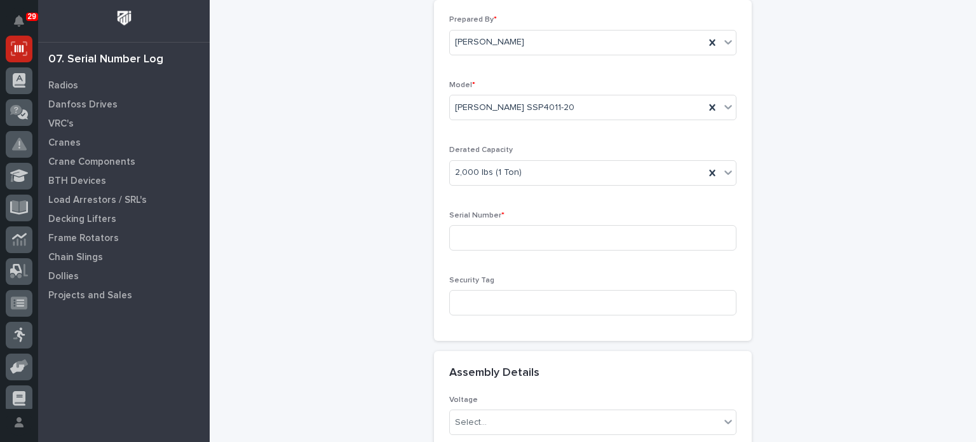
scroll to position [257, 0]
click at [676, 237] on input at bounding box center [592, 236] width 287 height 25
type input "2412044"
click at [845, 349] on div "Hoists: add new Loading... Saving… Loading... Saving… Loading... Saving… Point …" at bounding box center [593, 215] width 623 height 943
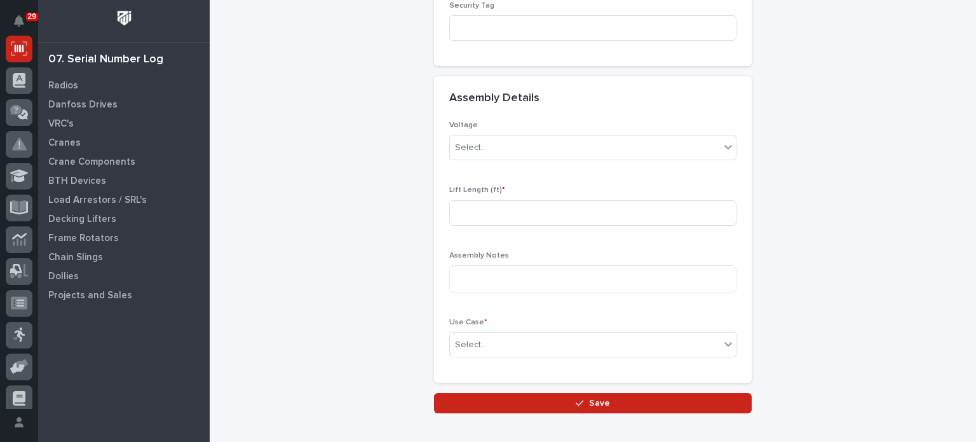
scroll to position [531, 0]
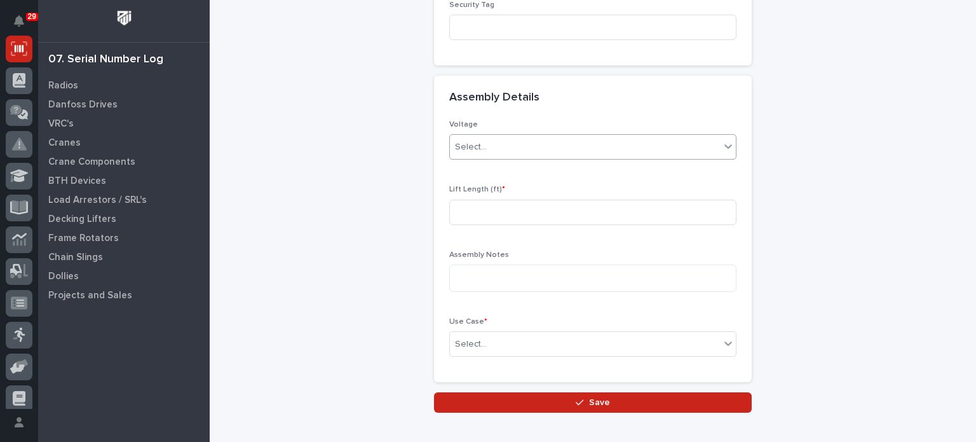
click at [725, 145] on icon at bounding box center [729, 147] width 8 height 4
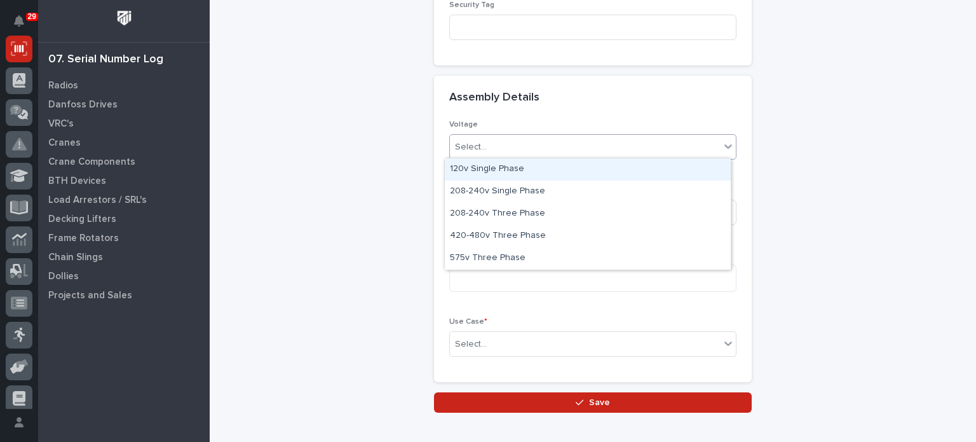
click at [704, 177] on div "120v Single Phase" at bounding box center [588, 169] width 286 height 22
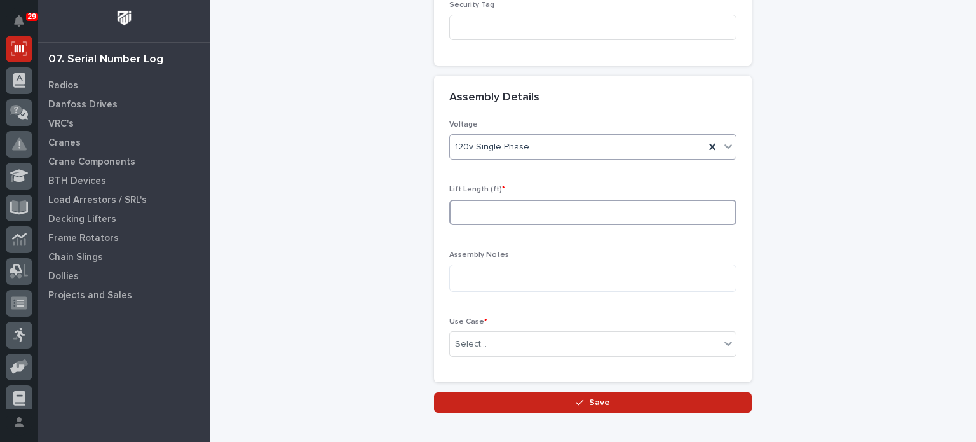
click at [669, 213] on input at bounding box center [592, 212] width 287 height 25
type input "20"
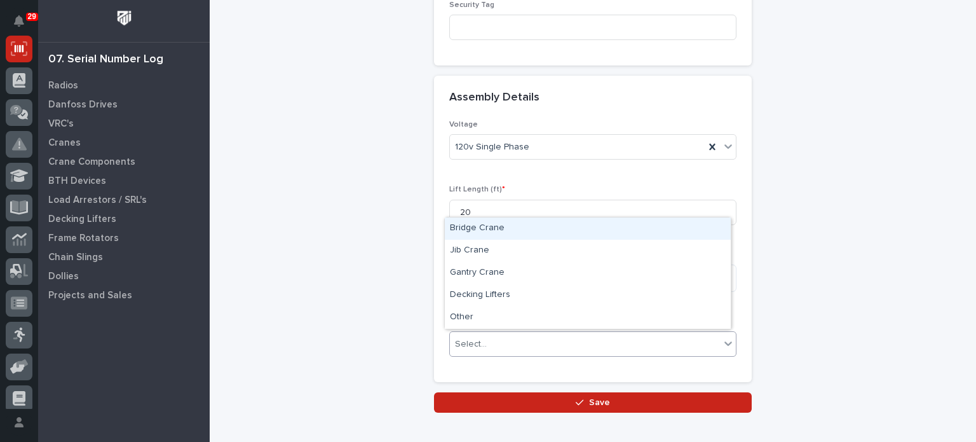
click at [728, 341] on icon at bounding box center [728, 343] width 13 height 13
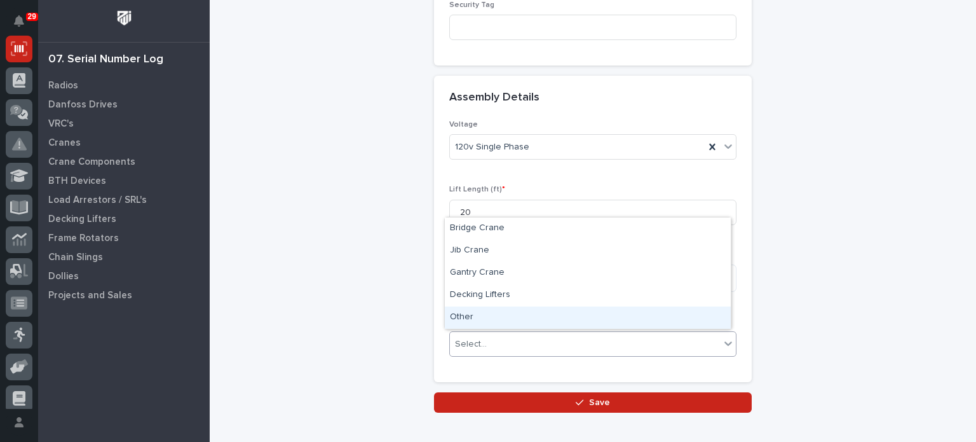
click at [708, 319] on div "Other" at bounding box center [588, 317] width 286 height 22
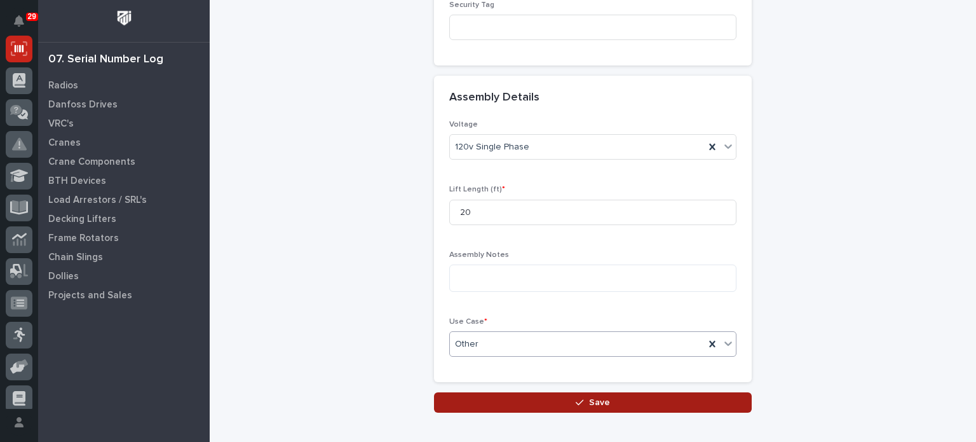
click at [677, 395] on button "Save" at bounding box center [593, 402] width 318 height 20
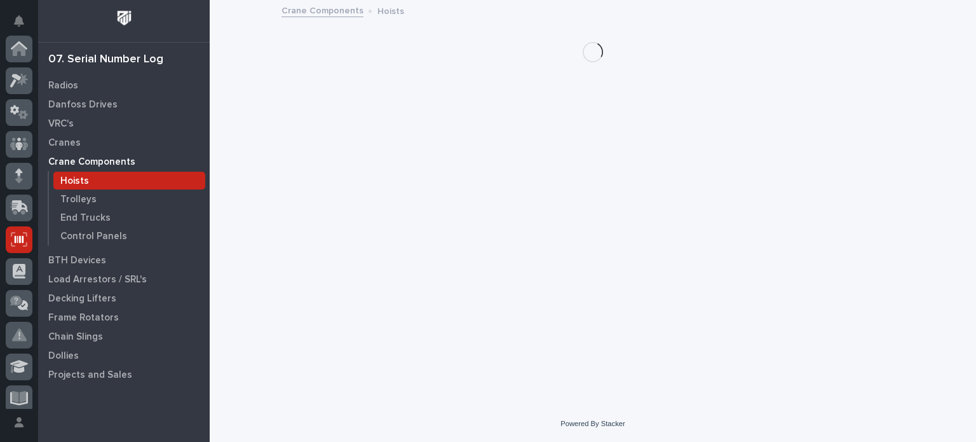
scroll to position [191, 0]
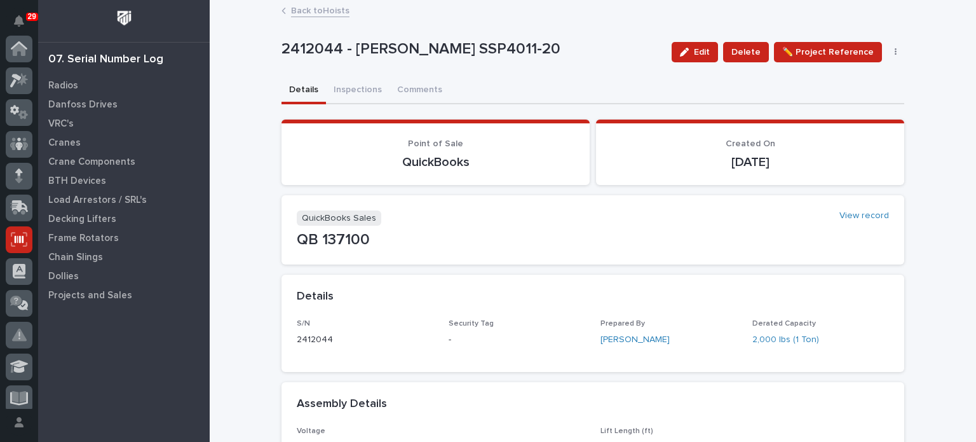
scroll to position [191, 0]
click at [345, 90] on button "Inspections" at bounding box center [358, 91] width 64 height 27
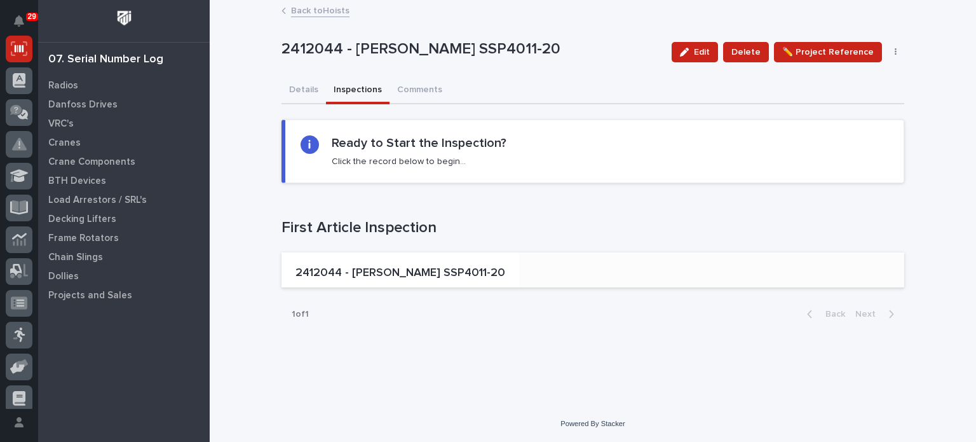
click at [386, 277] on p "2412044 - [PERSON_NAME] SSP4011-20" at bounding box center [401, 273] width 210 height 14
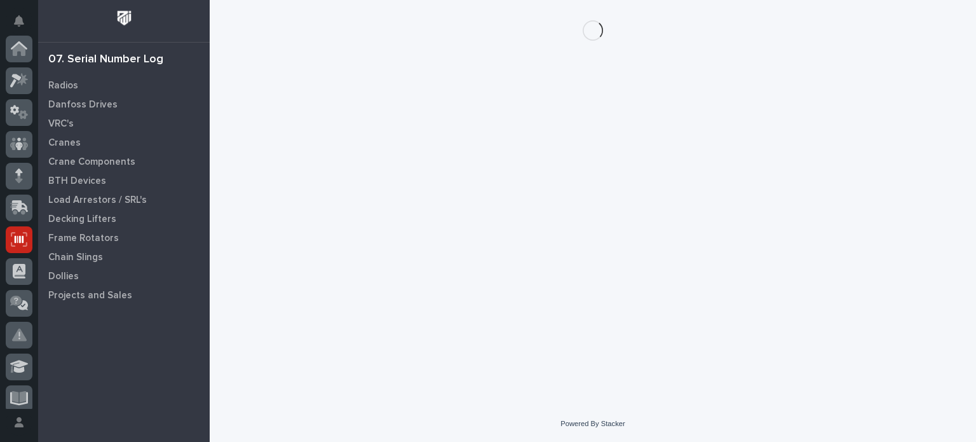
scroll to position [191, 0]
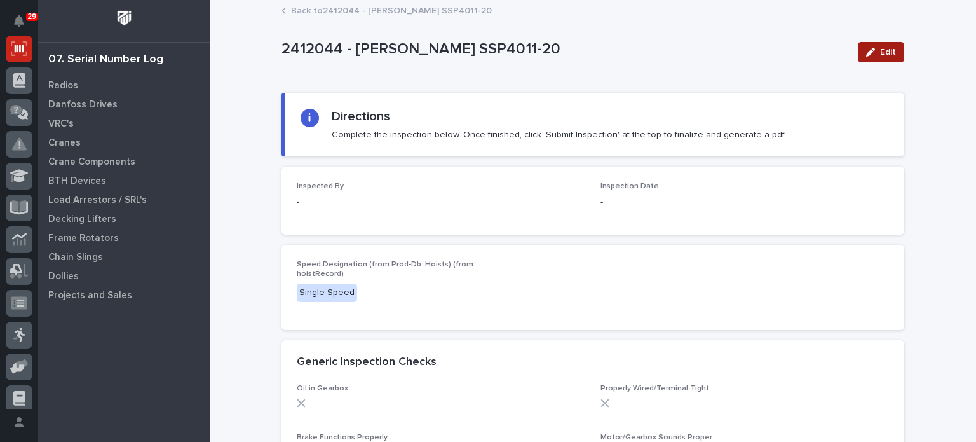
click at [875, 54] on div "button" at bounding box center [873, 52] width 14 height 9
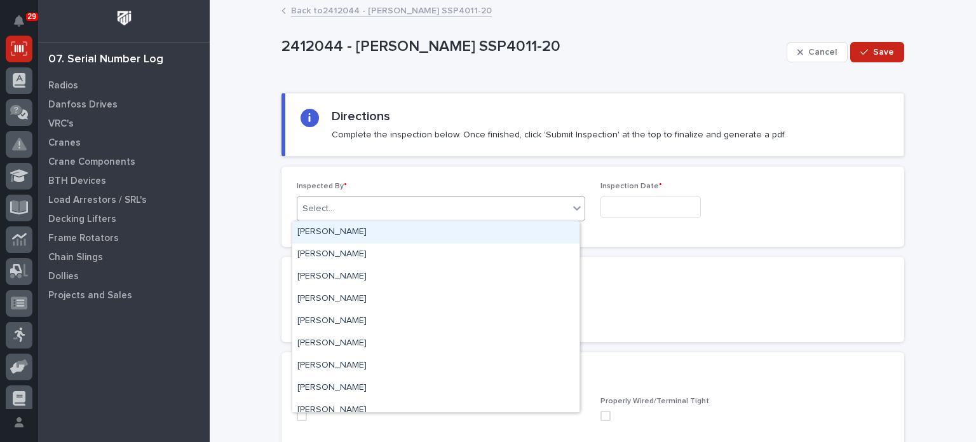
click at [450, 204] on div "Select..." at bounding box center [432, 208] width 271 height 21
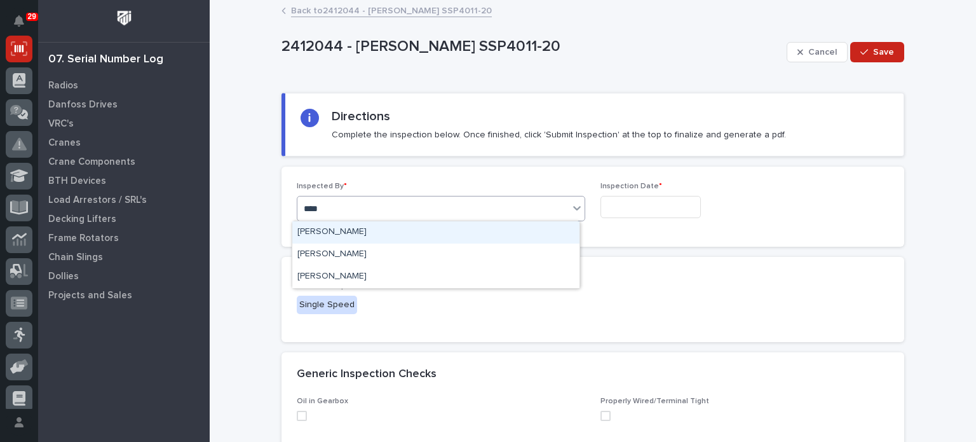
type input "***"
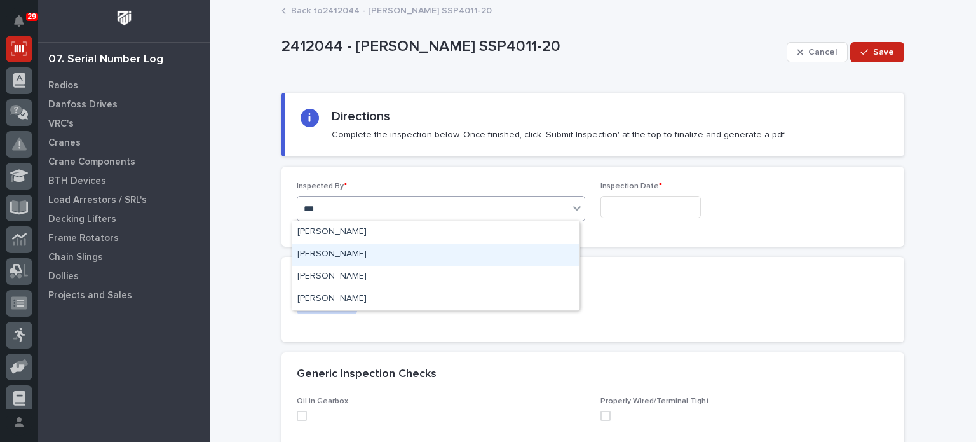
click at [425, 256] on div "[PERSON_NAME]" at bounding box center [435, 254] width 287 height 22
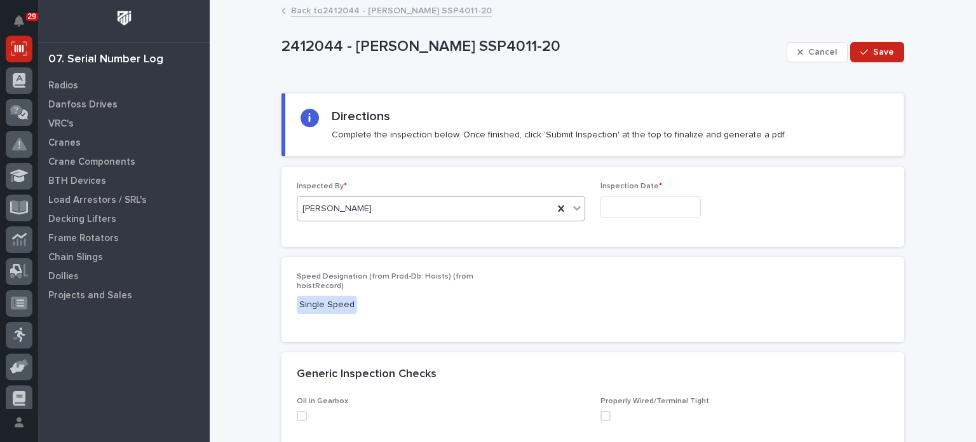
click at [615, 209] on input "text" at bounding box center [651, 207] width 100 height 22
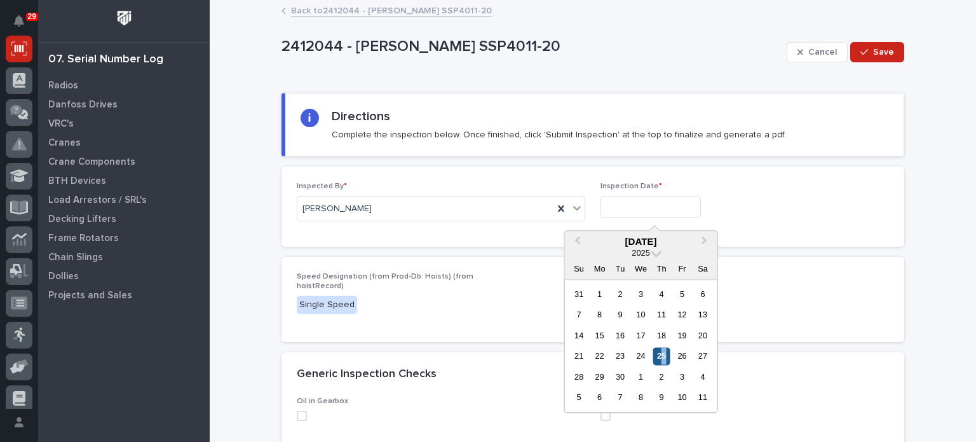
click at [664, 359] on div "25" at bounding box center [661, 356] width 17 height 17
type input "**********"
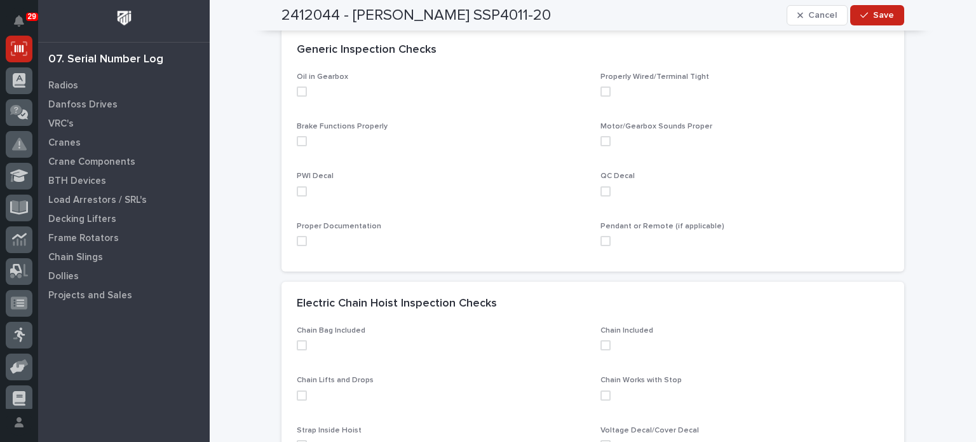
scroll to position [325, 0]
click at [297, 88] on span at bounding box center [302, 91] width 10 height 10
click at [297, 142] on span at bounding box center [302, 140] width 10 height 10
click at [297, 192] on span at bounding box center [302, 191] width 10 height 10
click at [298, 241] on span at bounding box center [302, 240] width 10 height 10
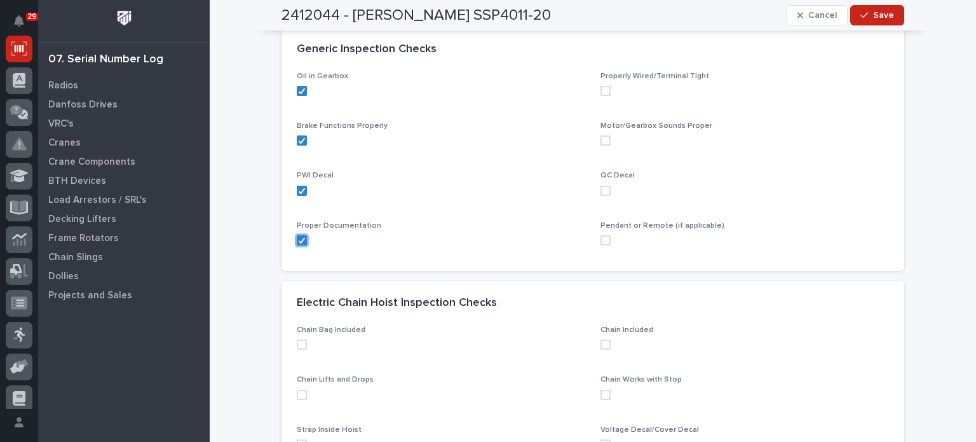
click at [603, 238] on span at bounding box center [606, 240] width 10 height 10
click at [601, 187] on span at bounding box center [606, 191] width 10 height 10
click at [601, 137] on span at bounding box center [606, 140] width 10 height 10
click at [601, 90] on span at bounding box center [606, 91] width 10 height 10
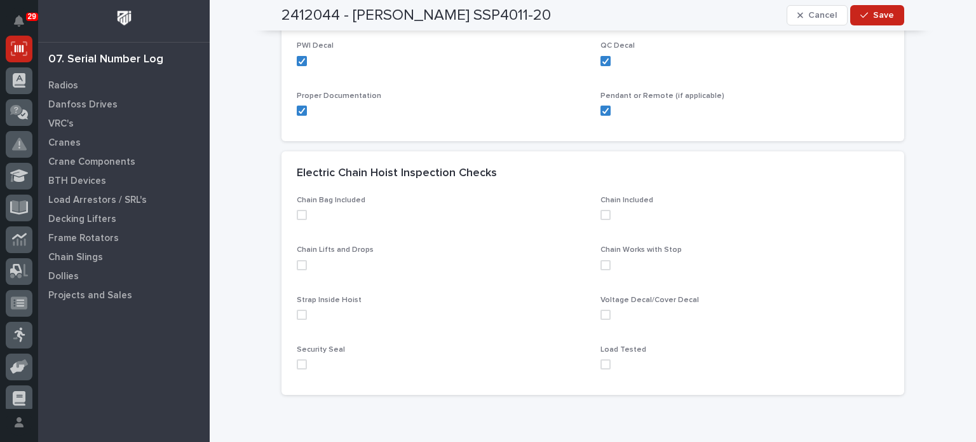
scroll to position [457, 0]
click at [299, 212] on span at bounding box center [302, 212] width 10 height 10
click at [297, 264] on span at bounding box center [302, 262] width 10 height 10
click at [297, 311] on span at bounding box center [302, 312] width 10 height 10
click at [297, 364] on span at bounding box center [302, 362] width 10 height 10
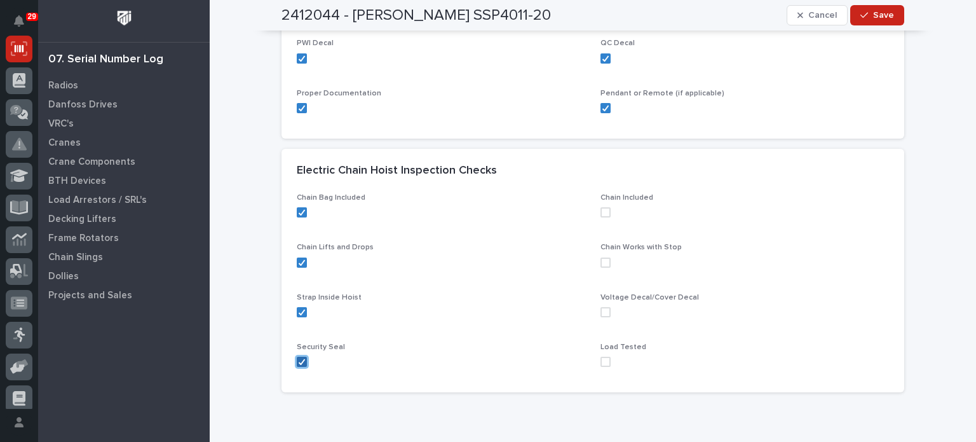
click at [299, 363] on polyline at bounding box center [302, 361] width 6 height 5
click at [602, 361] on span at bounding box center [606, 362] width 10 height 10
click at [602, 310] on span at bounding box center [606, 312] width 10 height 10
click at [601, 262] on span at bounding box center [606, 262] width 10 height 10
click at [603, 210] on span at bounding box center [606, 212] width 10 height 10
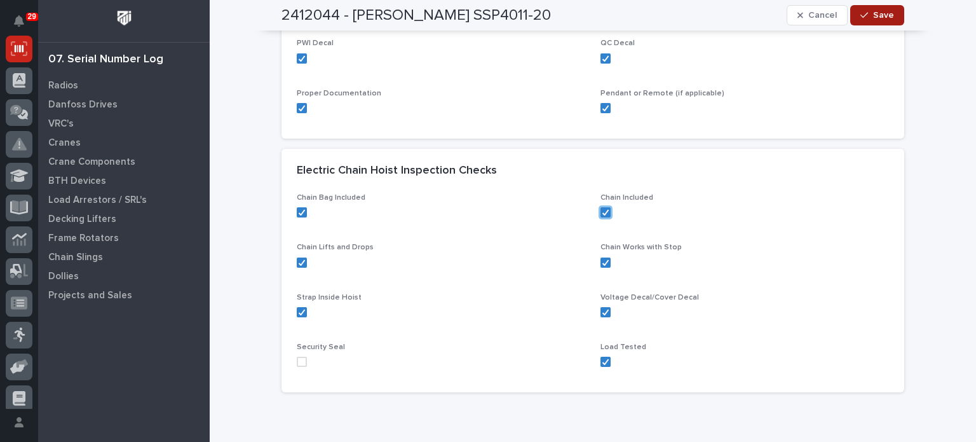
click at [890, 16] on button "Save" at bounding box center [878, 15] width 54 height 20
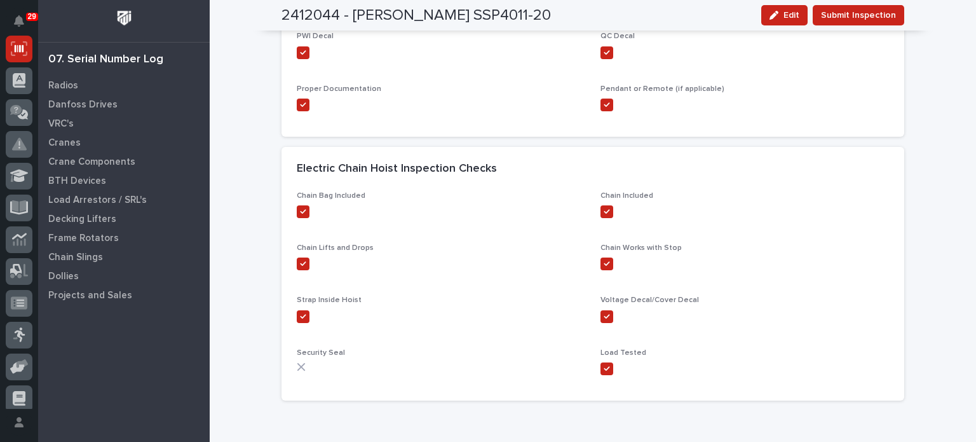
scroll to position [461, 0]
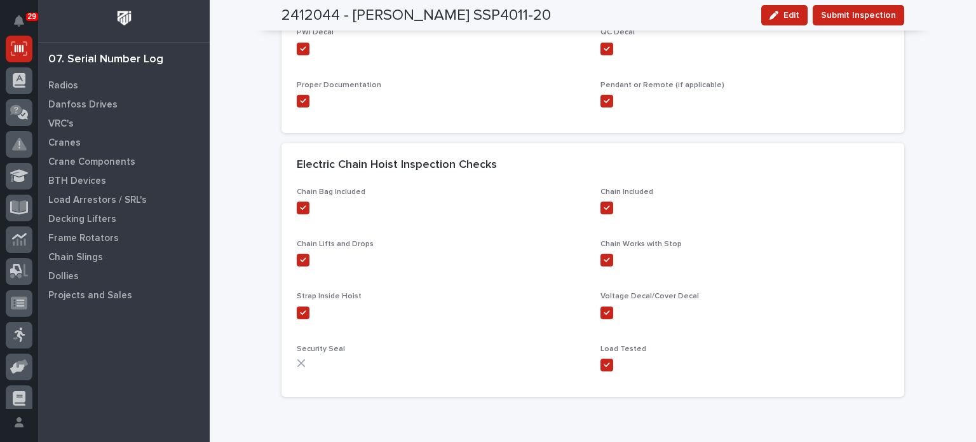
click at [890, 16] on span "Submit Inspection" at bounding box center [858, 15] width 75 height 15
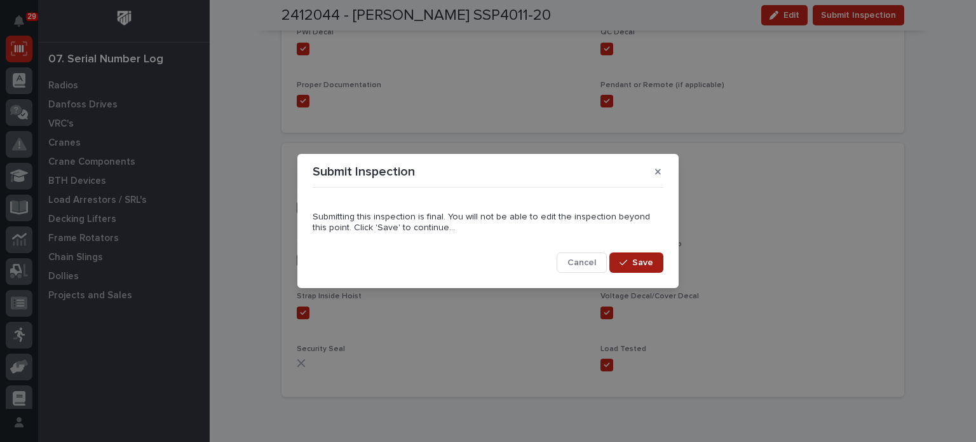
click at [643, 261] on span "Save" at bounding box center [642, 262] width 21 height 11
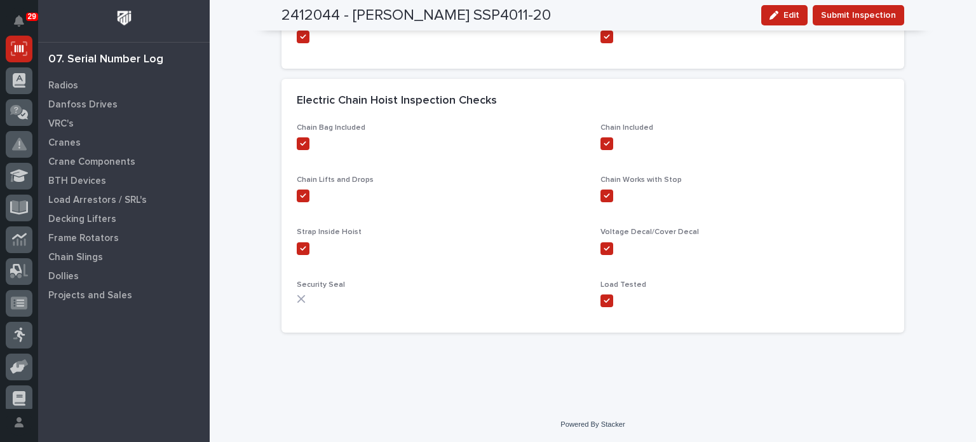
scroll to position [0, 0]
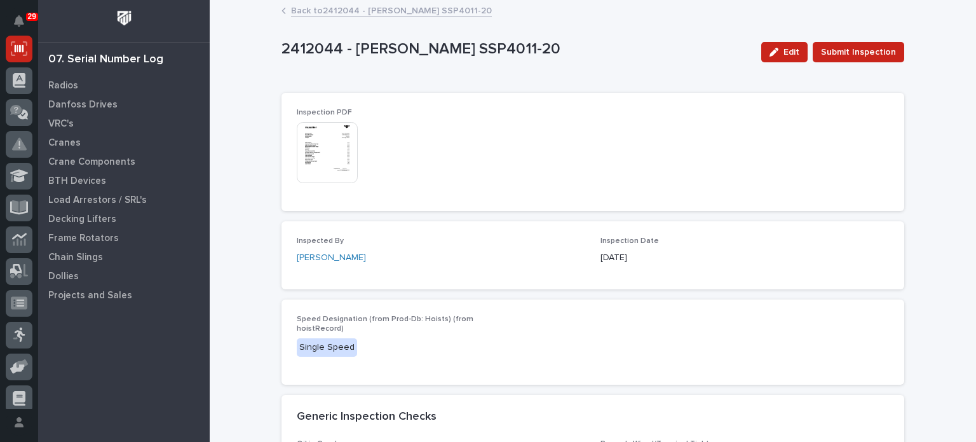
click at [334, 156] on img at bounding box center [327, 152] width 61 height 61
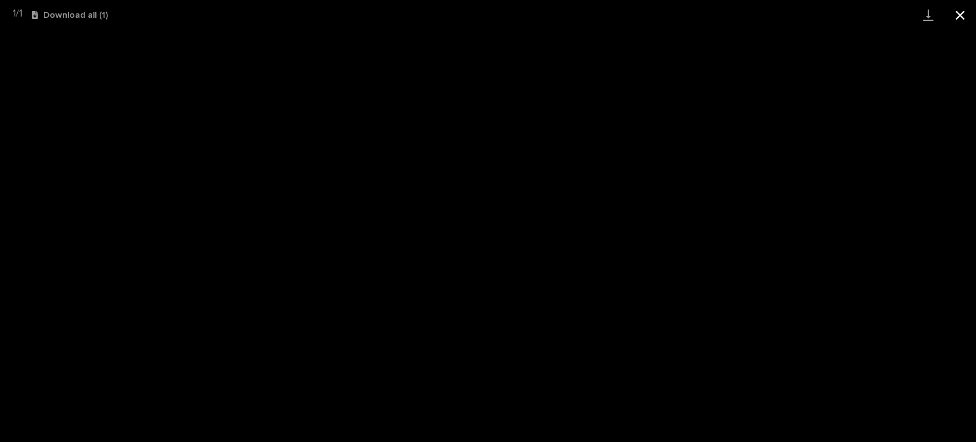
click at [961, 17] on button "Close gallery" at bounding box center [961, 15] width 32 height 30
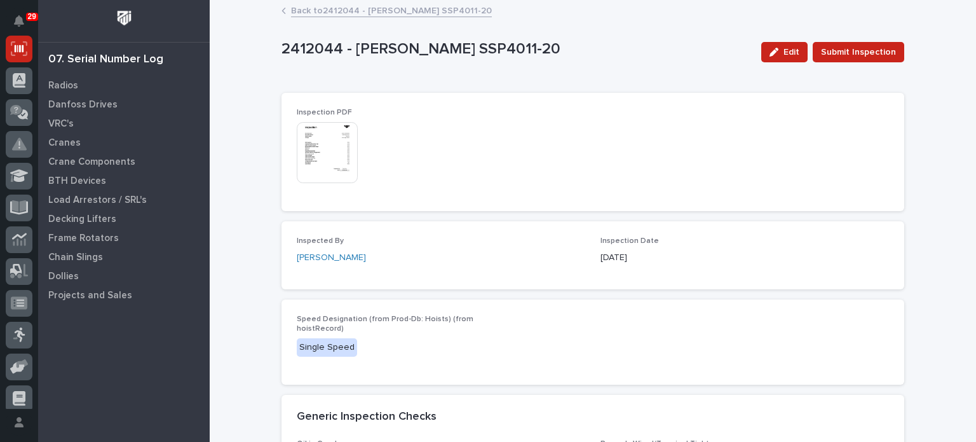
click at [327, 5] on link "Back to 2412044 - [PERSON_NAME] SSP4011-20" at bounding box center [391, 10] width 201 height 15
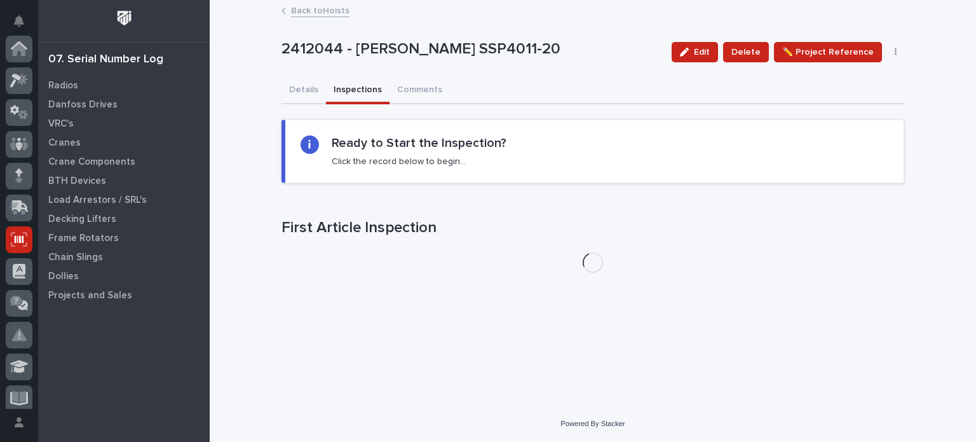
scroll to position [191, 0]
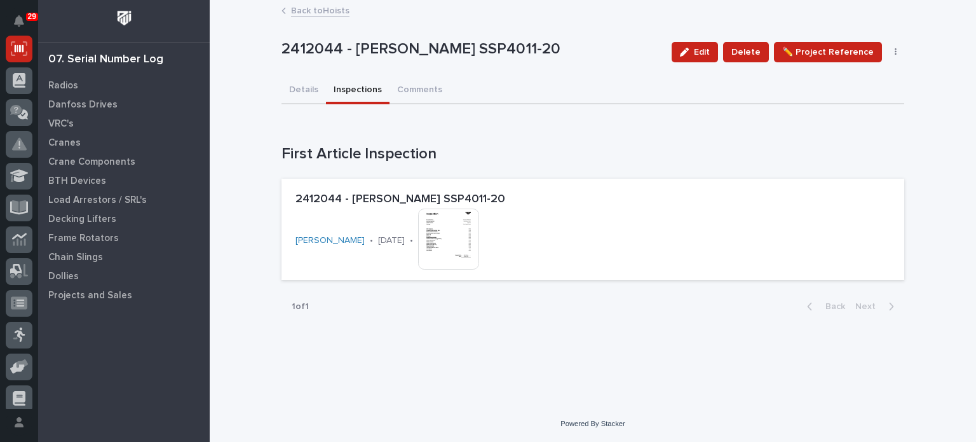
click at [337, 7] on link "Back to Hoists" at bounding box center [320, 10] width 58 height 15
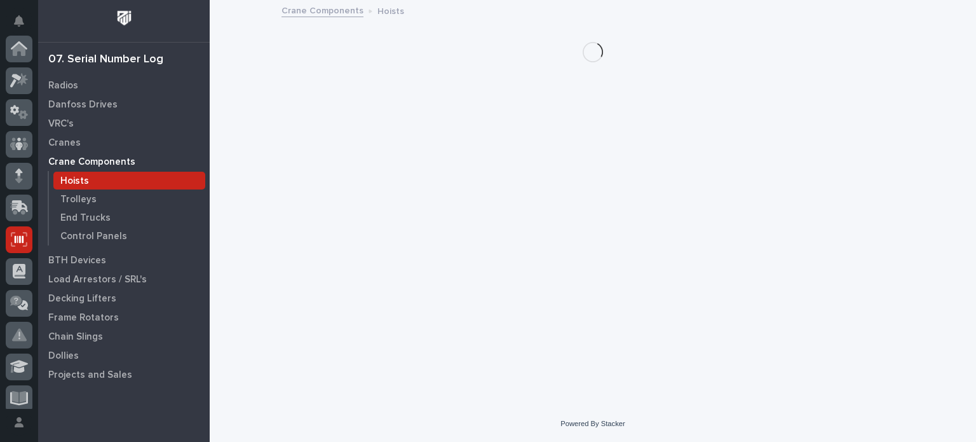
scroll to position [191, 0]
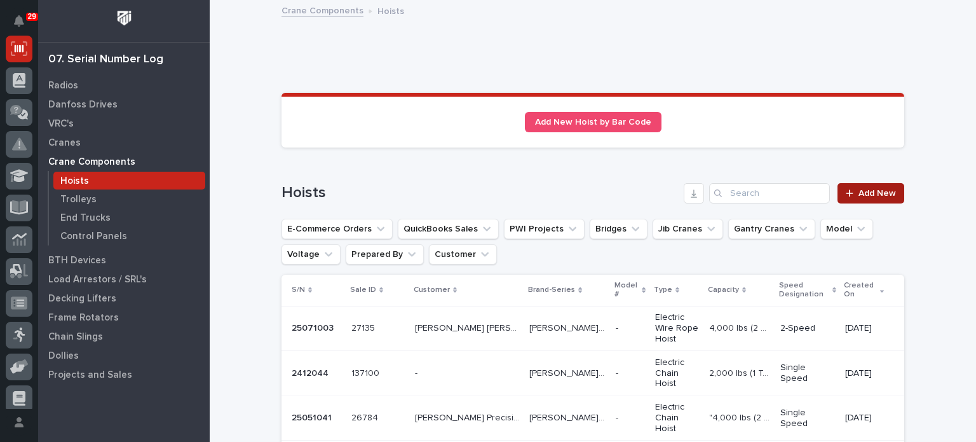
click at [865, 198] on link "Add New" at bounding box center [871, 193] width 67 height 20
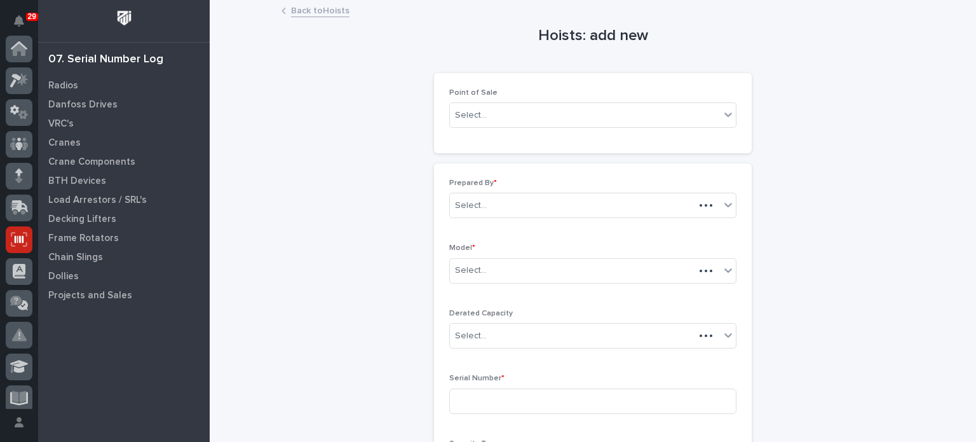
scroll to position [191, 0]
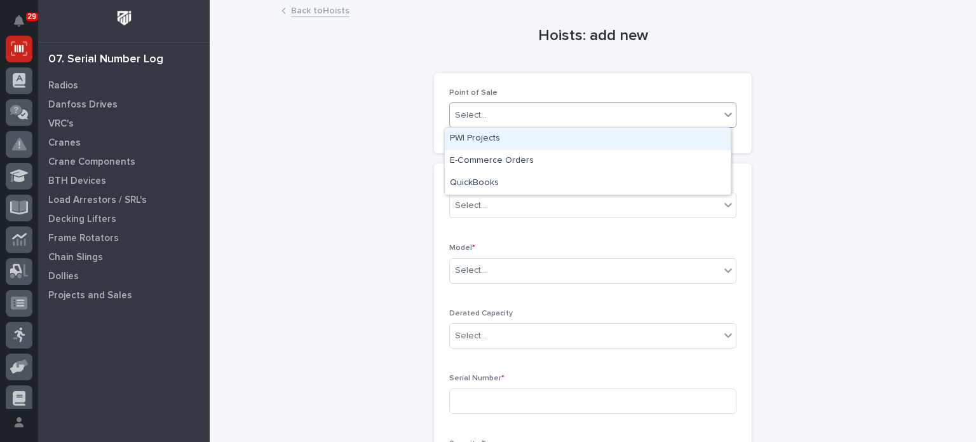
click at [702, 111] on div "Select..." at bounding box center [585, 115] width 270 height 21
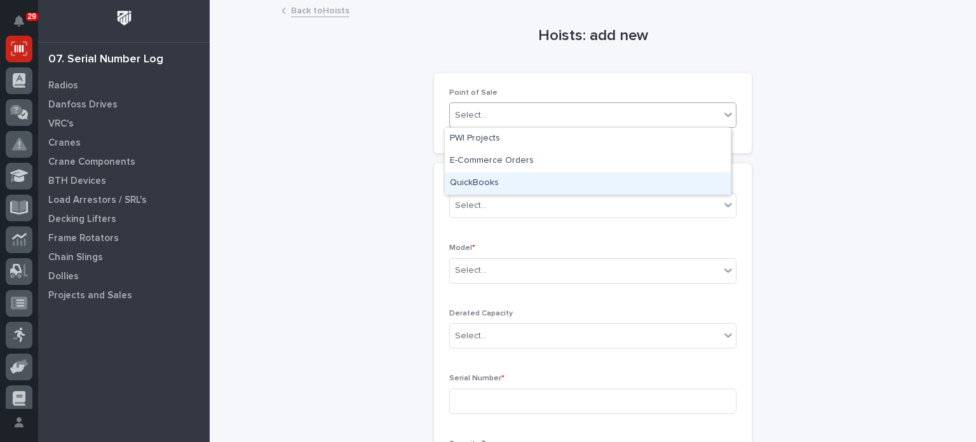
click at [677, 185] on div "QuickBooks" at bounding box center [588, 183] width 286 height 22
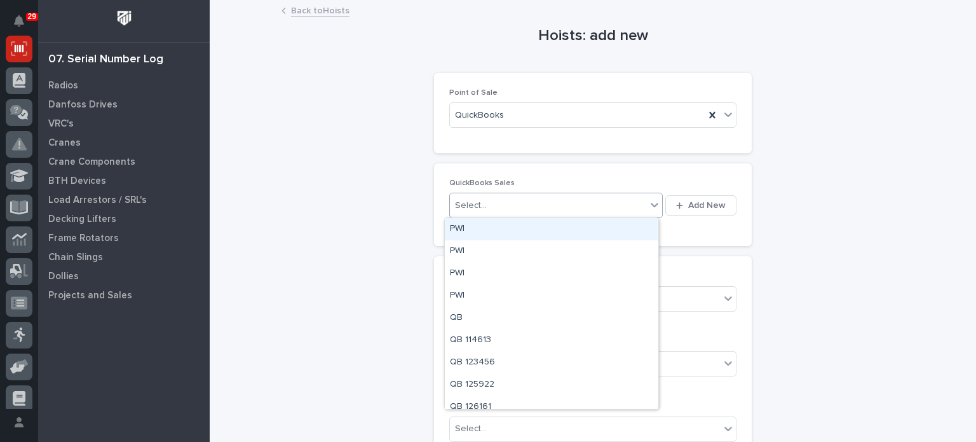
click at [564, 210] on div "Select..." at bounding box center [548, 205] width 196 height 21
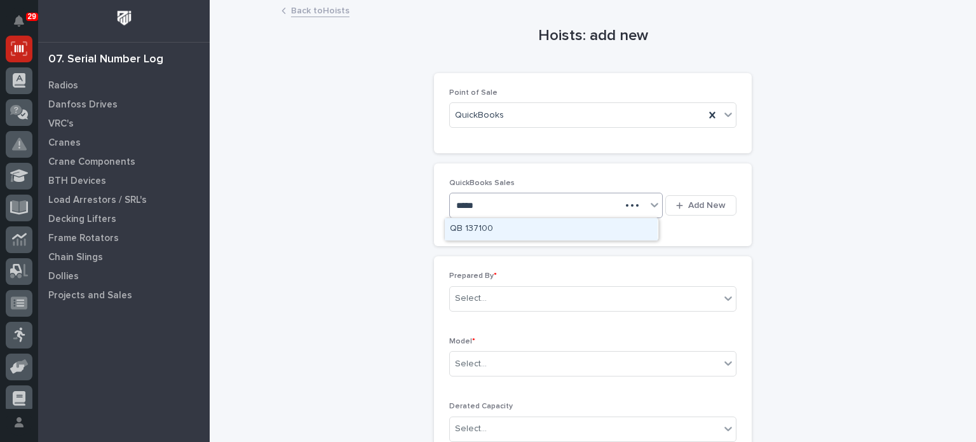
type input "******"
click at [563, 226] on div "QB 137100" at bounding box center [551, 229] width 213 height 22
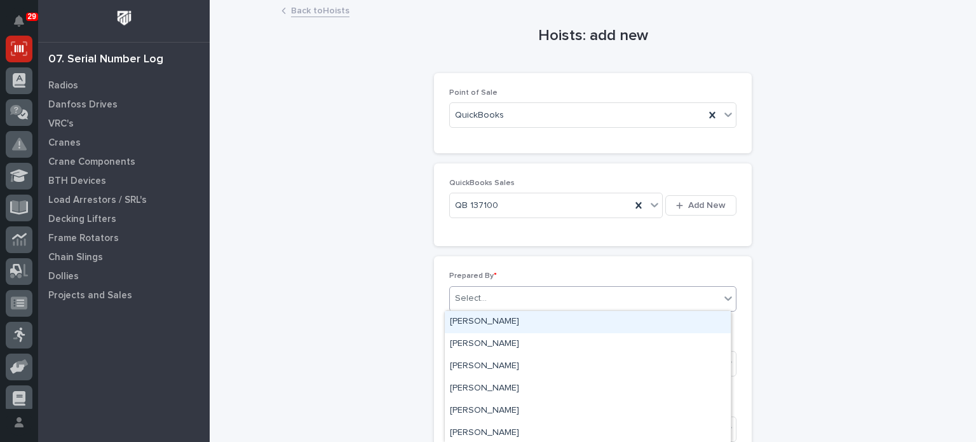
click at [534, 292] on div "Select..." at bounding box center [585, 298] width 270 height 21
type input "***"
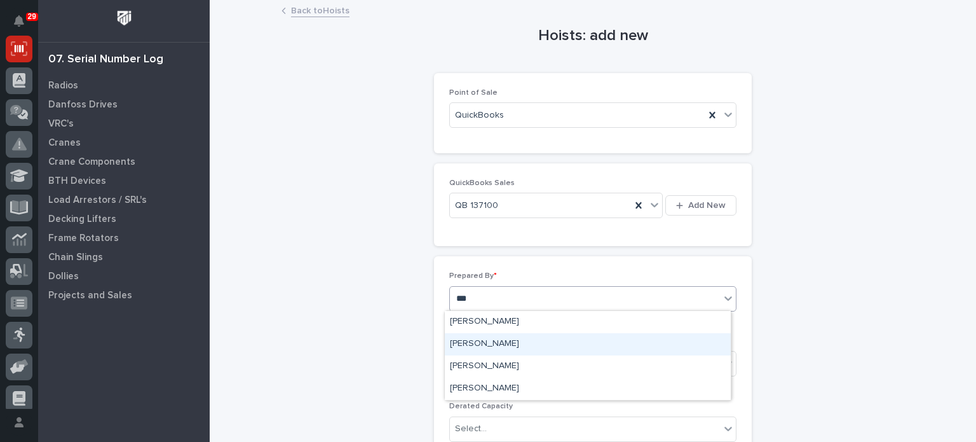
click at [521, 351] on div "[PERSON_NAME]" at bounding box center [588, 344] width 286 height 22
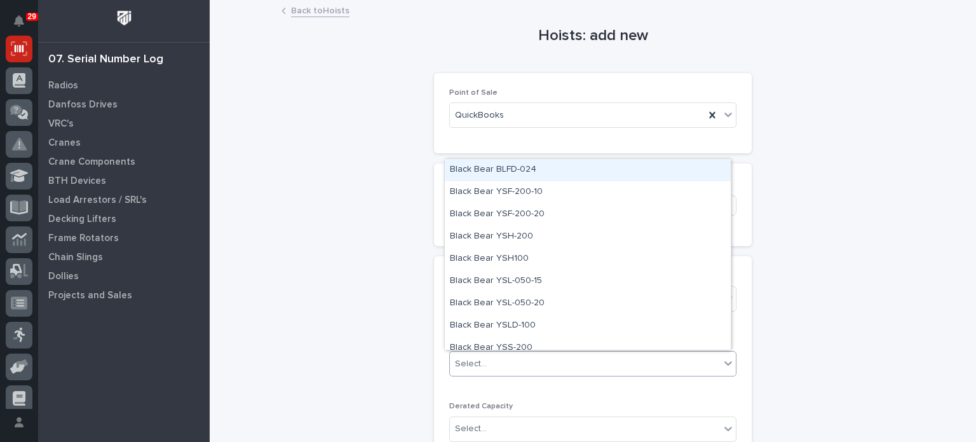
click at [521, 359] on div "Select..." at bounding box center [585, 363] width 270 height 21
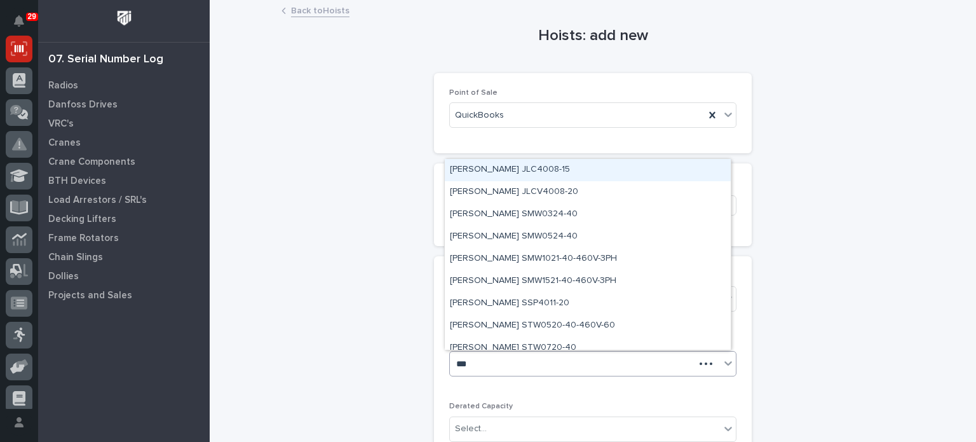
type input "****"
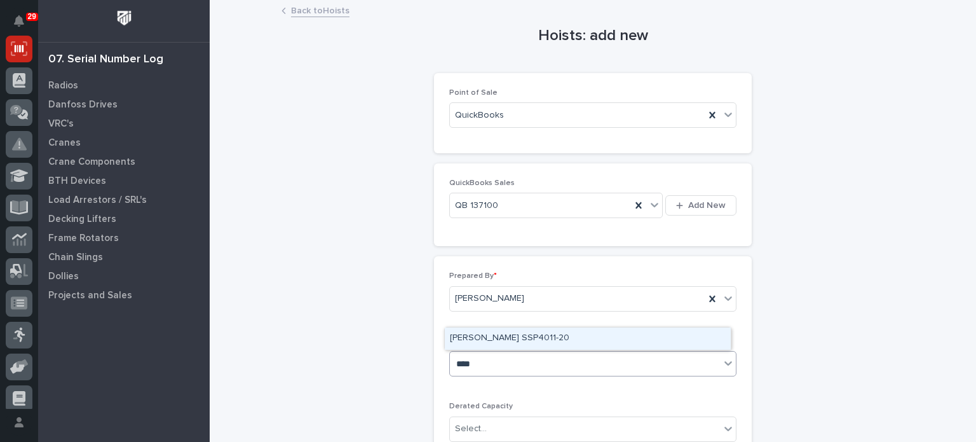
click at [519, 332] on div "[PERSON_NAME] SSP4011-20" at bounding box center [588, 338] width 286 height 22
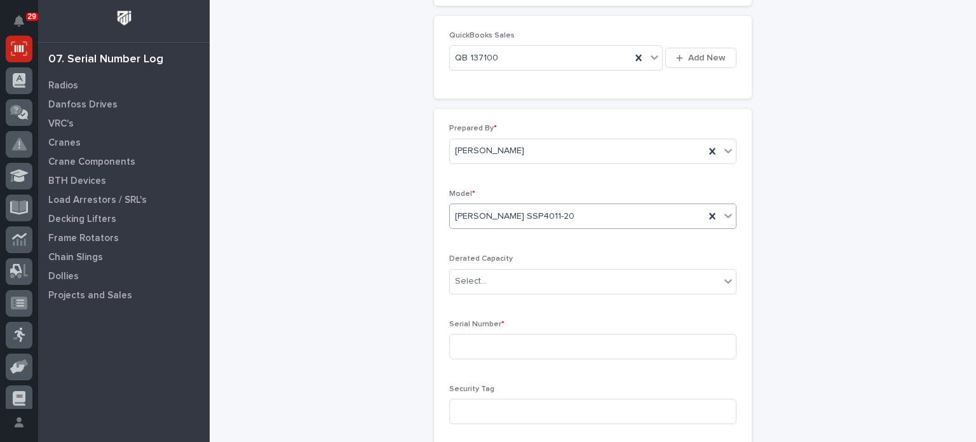
scroll to position [149, 0]
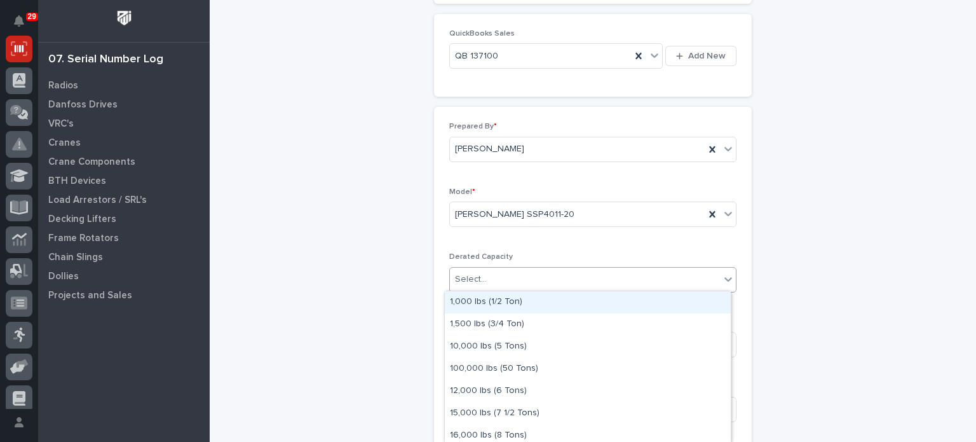
click at [689, 277] on div "Select..." at bounding box center [585, 279] width 270 height 21
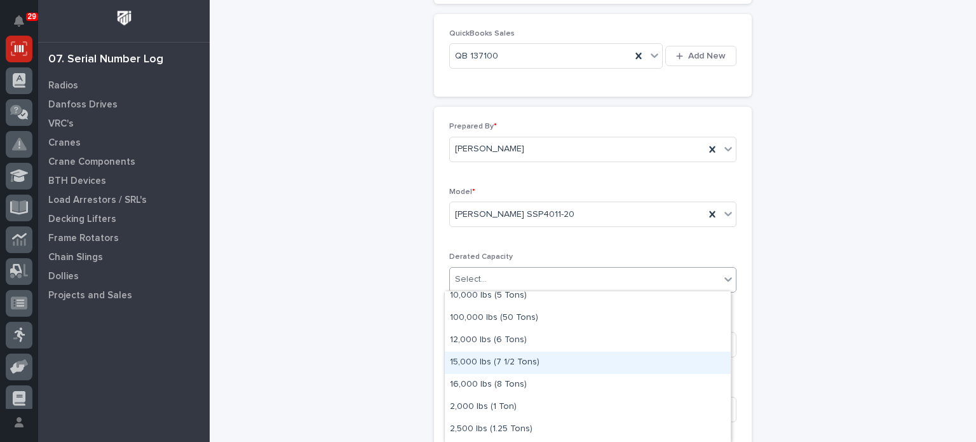
scroll to position [76, 0]
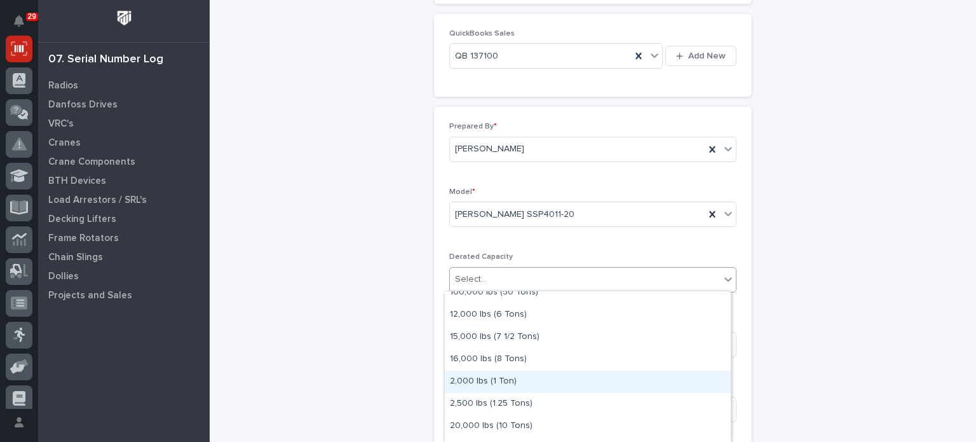
click at [614, 388] on div "2,000 lbs (1 Ton)" at bounding box center [588, 382] width 286 height 22
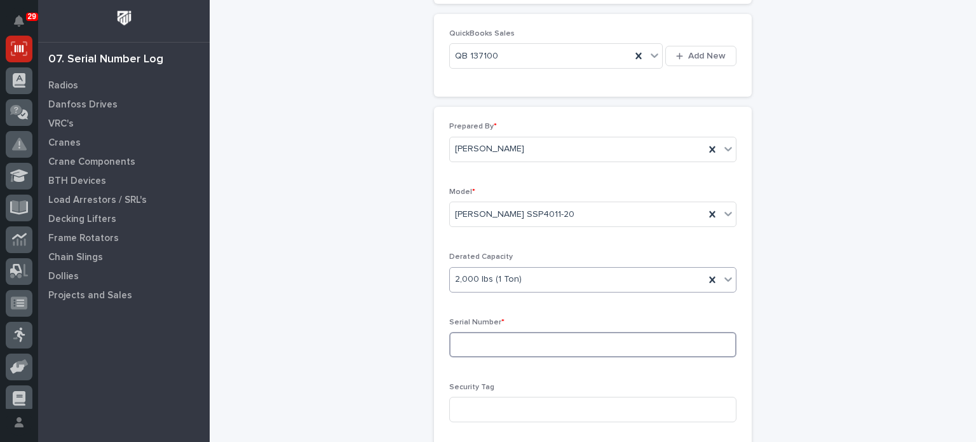
click at [609, 339] on input at bounding box center [592, 344] width 287 height 25
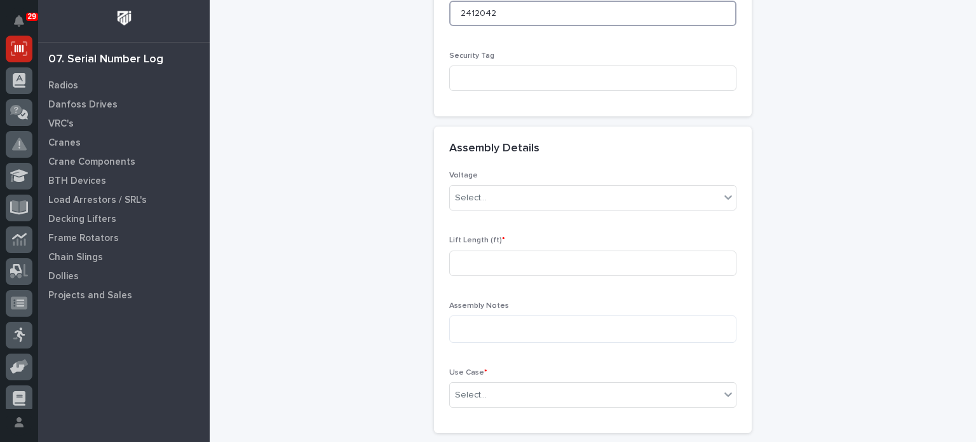
scroll to position [483, 0]
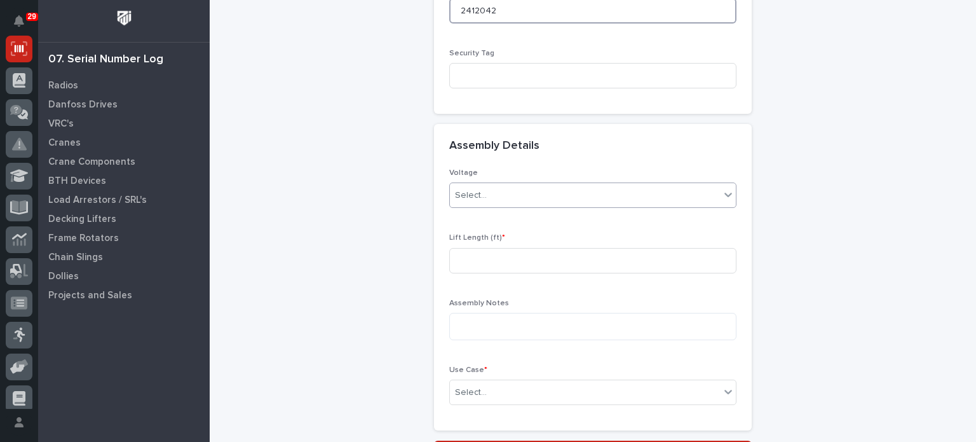
type input "2412042"
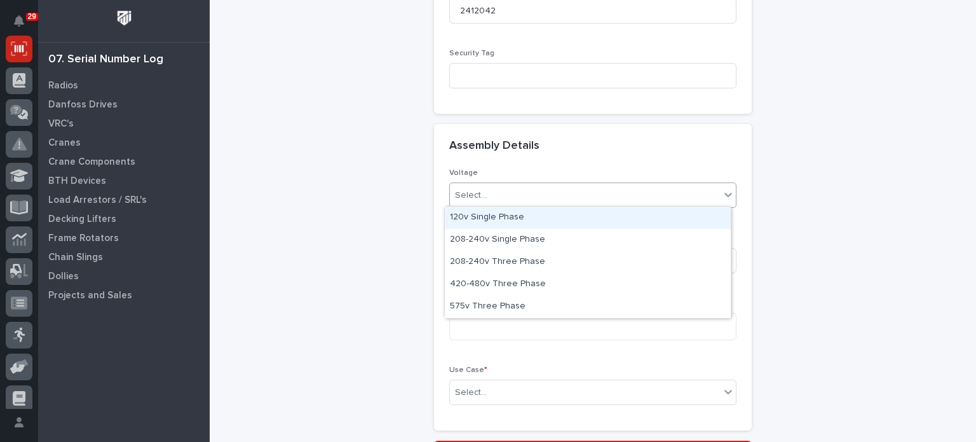
click at [673, 191] on div "Select..." at bounding box center [585, 195] width 270 height 21
click at [667, 213] on div "120v Single Phase" at bounding box center [588, 218] width 286 height 22
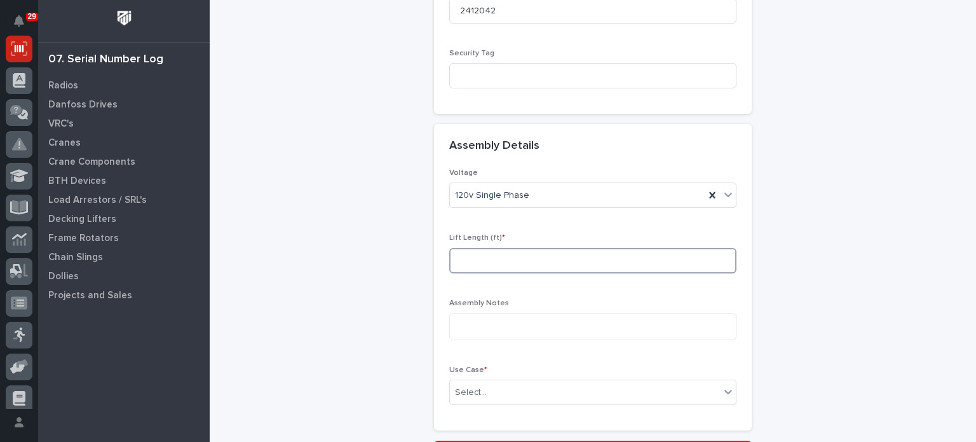
click at [657, 260] on input at bounding box center [592, 260] width 287 height 25
type input "20"
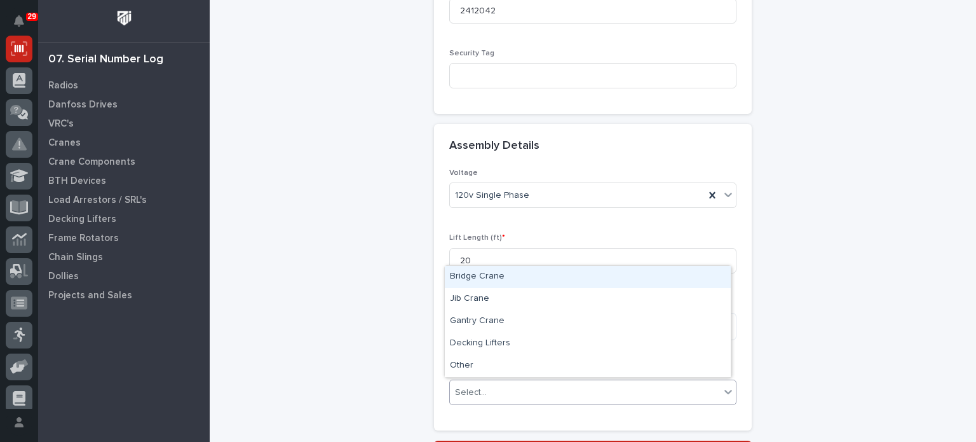
click at [728, 392] on icon at bounding box center [728, 391] width 13 height 13
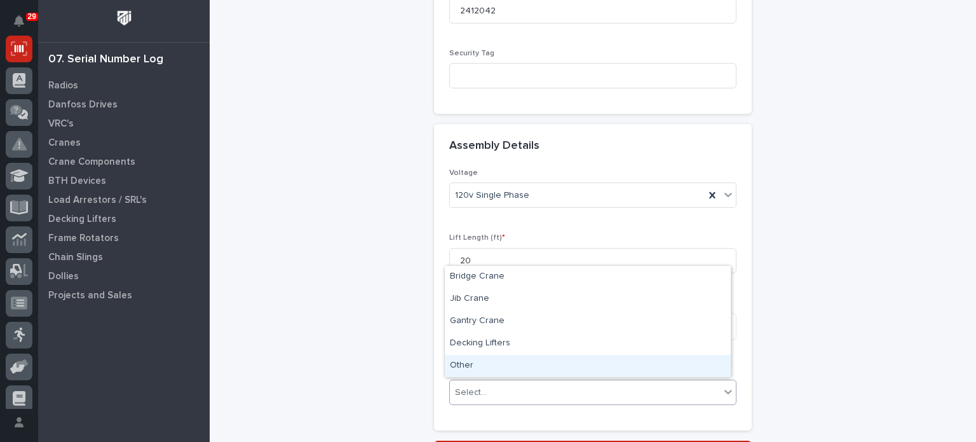
click at [708, 366] on div "Other" at bounding box center [588, 366] width 286 height 22
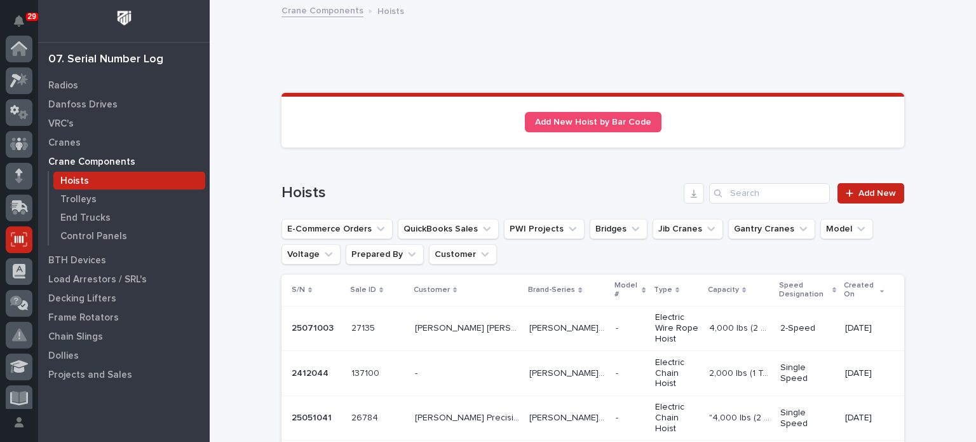
scroll to position [191, 0]
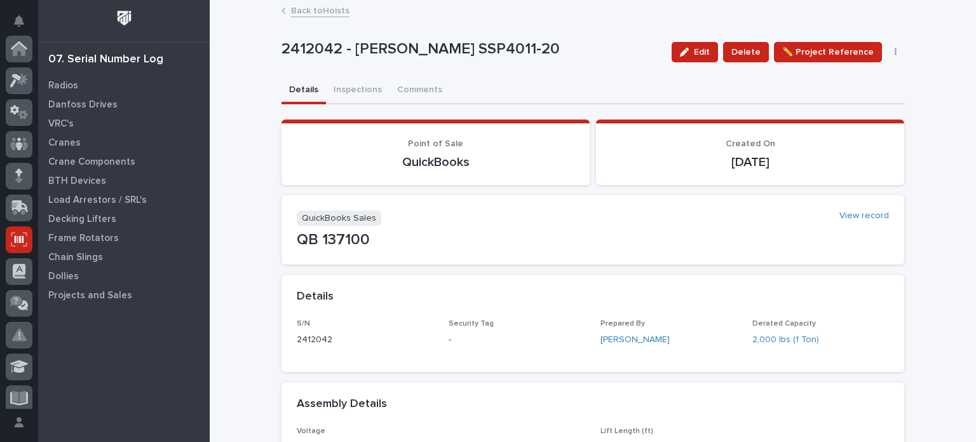
scroll to position [191, 0]
click at [356, 91] on button "Inspections" at bounding box center [358, 91] width 64 height 27
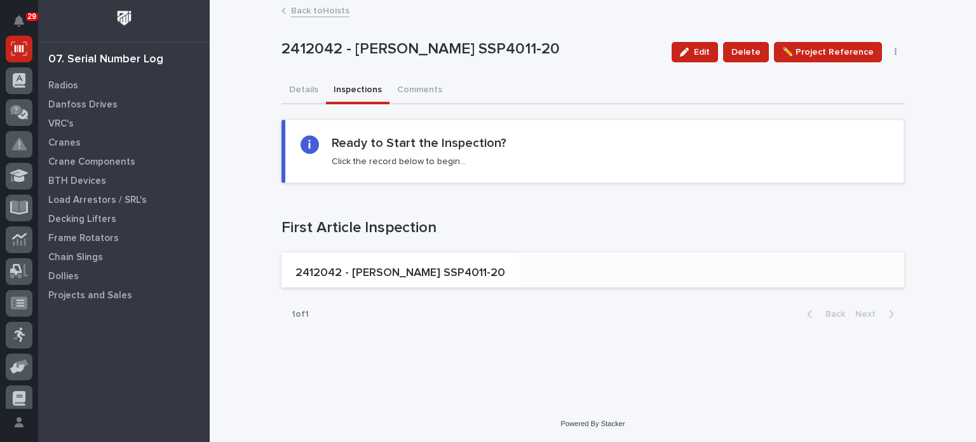
click at [404, 269] on p "2412042 - [PERSON_NAME] SSP4011-20" at bounding box center [401, 273] width 210 height 14
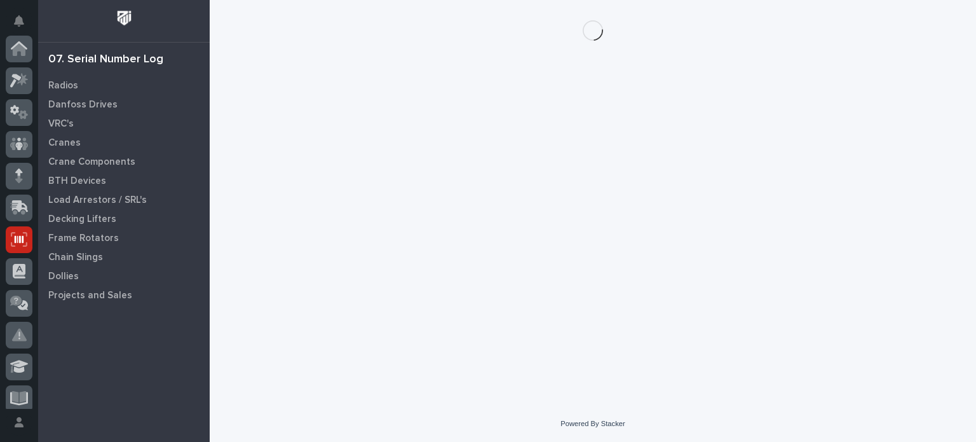
scroll to position [191, 0]
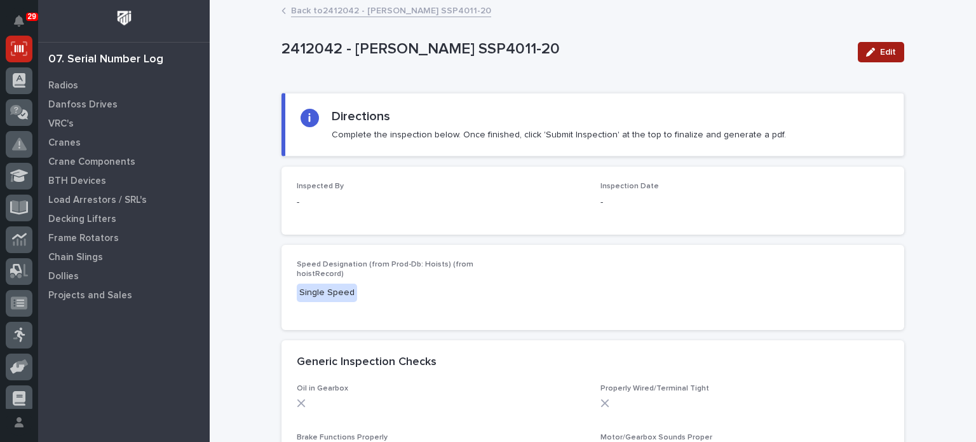
click at [873, 51] on div "button" at bounding box center [873, 52] width 14 height 9
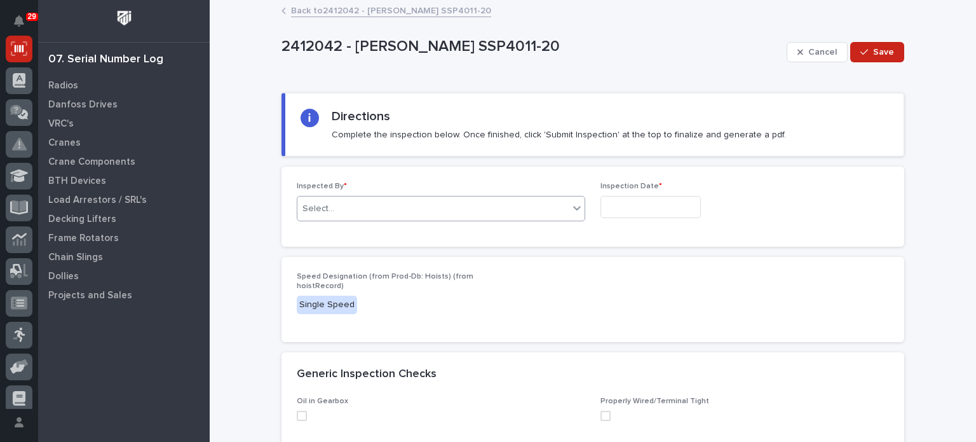
click at [491, 212] on div "Select..." at bounding box center [432, 208] width 271 height 21
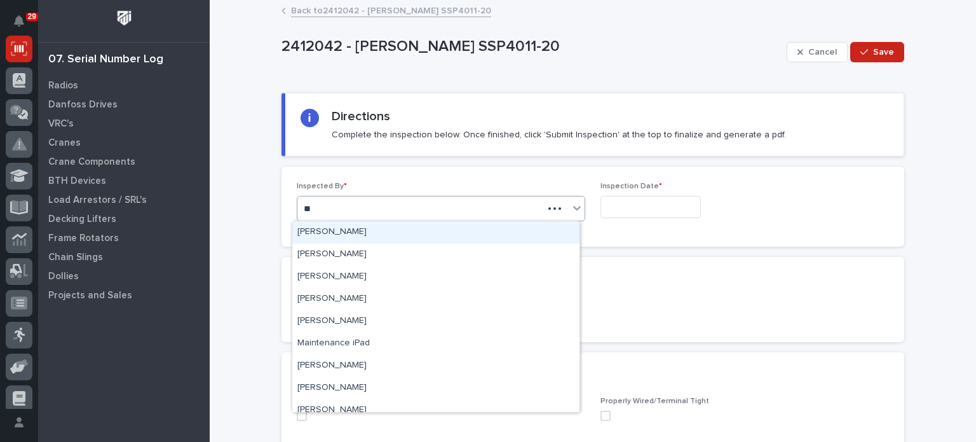
type input "***"
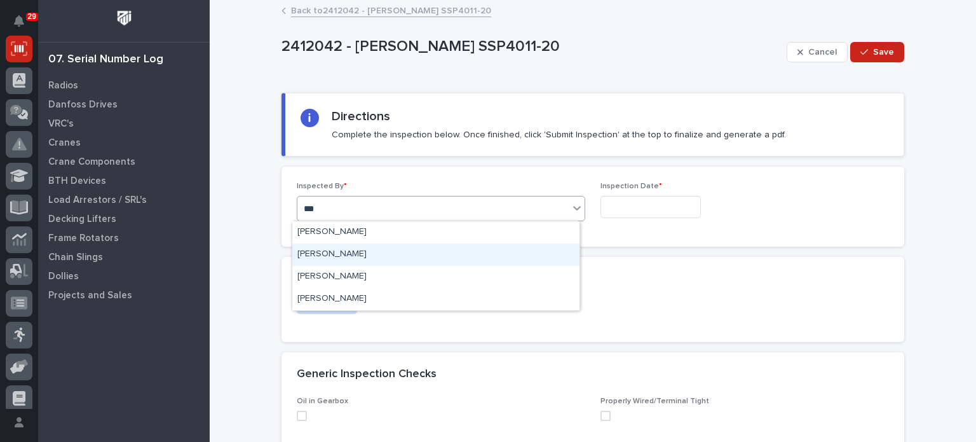
click at [485, 255] on div "[PERSON_NAME]" at bounding box center [435, 254] width 287 height 22
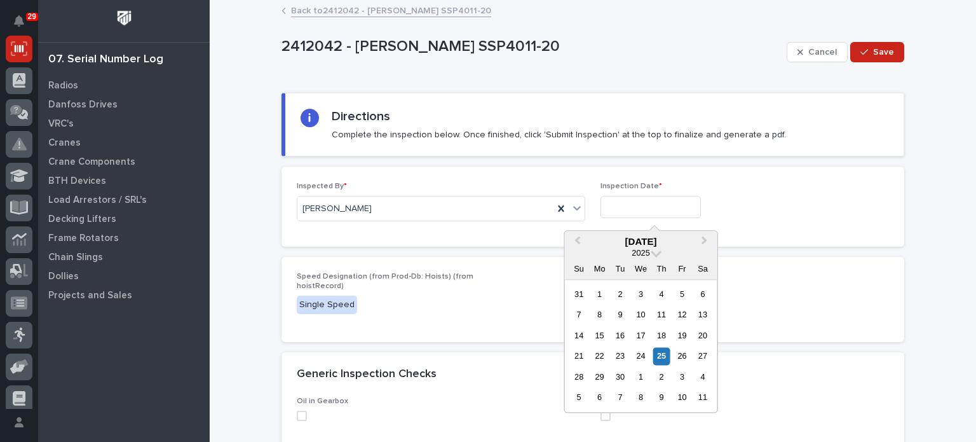
click at [658, 208] on input "text" at bounding box center [651, 207] width 100 height 22
click at [664, 355] on div "25" at bounding box center [661, 356] width 17 height 17
type input "**********"
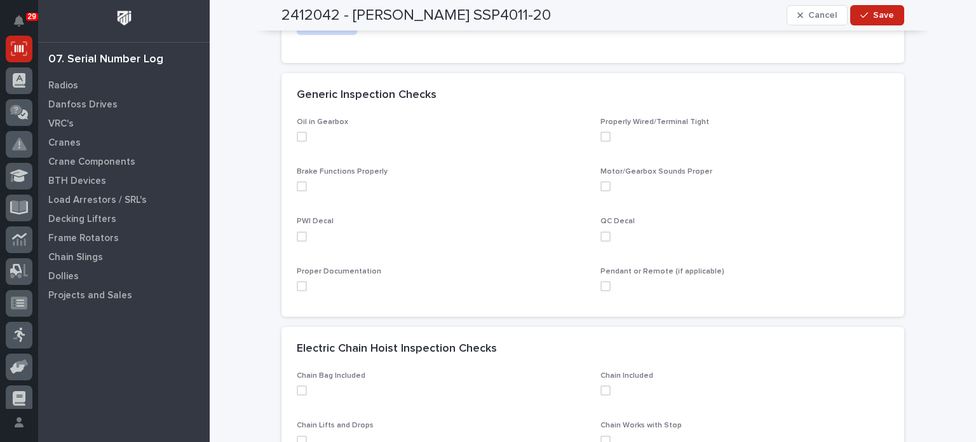
scroll to position [280, 0]
click at [300, 134] on span at bounding box center [302, 136] width 10 height 10
click at [297, 191] on div "Brake Functions Properly" at bounding box center [441, 184] width 289 height 34
click at [297, 183] on span at bounding box center [302, 186] width 10 height 10
click at [299, 236] on span at bounding box center [302, 236] width 10 height 10
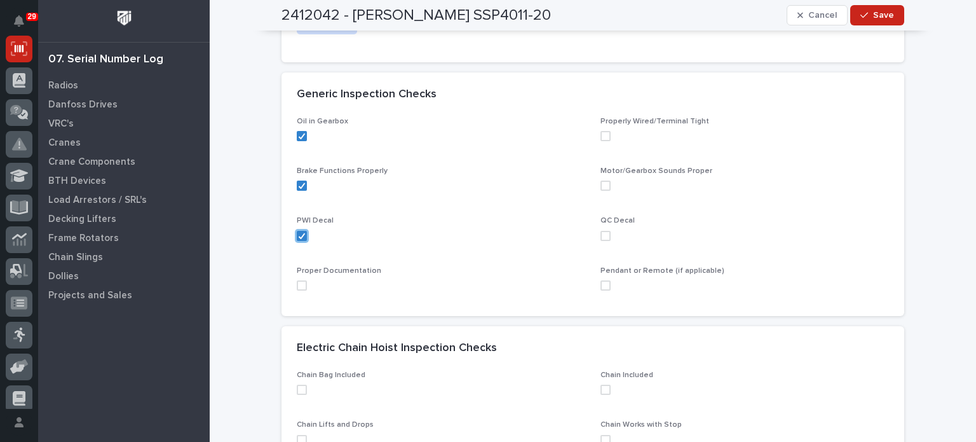
click at [299, 287] on span at bounding box center [302, 285] width 10 height 10
click at [602, 286] on span at bounding box center [606, 285] width 10 height 10
click at [602, 231] on span at bounding box center [606, 236] width 10 height 10
click at [602, 181] on span at bounding box center [606, 186] width 10 height 10
click at [602, 135] on span at bounding box center [606, 136] width 10 height 10
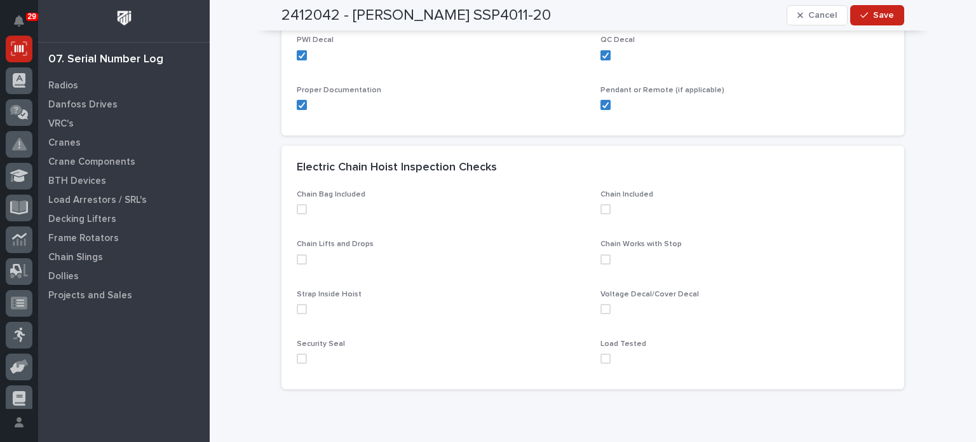
scroll to position [462, 0]
click at [297, 207] on span at bounding box center [302, 208] width 10 height 10
click at [297, 255] on span at bounding box center [302, 258] width 10 height 10
click at [297, 307] on span at bounding box center [302, 308] width 10 height 10
click at [605, 353] on span at bounding box center [606, 357] width 10 height 10
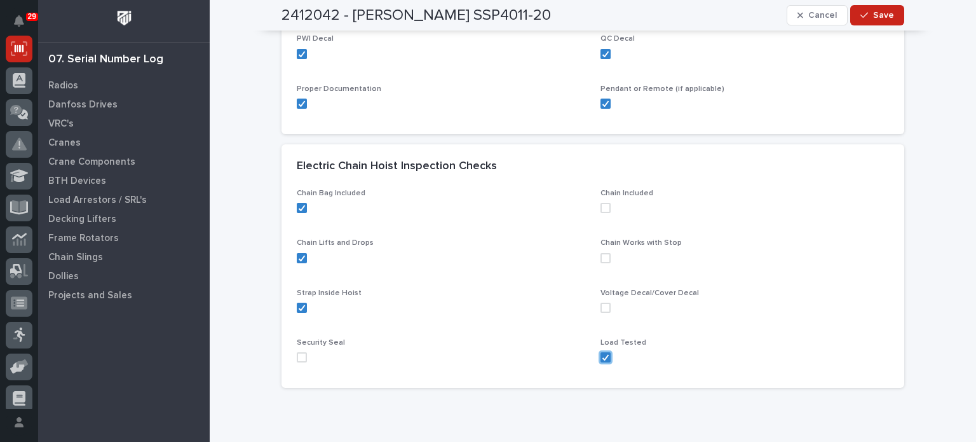
click at [603, 304] on span at bounding box center [606, 308] width 10 height 10
click at [601, 254] on span at bounding box center [606, 258] width 10 height 10
click at [603, 207] on span at bounding box center [606, 208] width 10 height 10
click at [873, 10] on span "Save" at bounding box center [883, 15] width 21 height 11
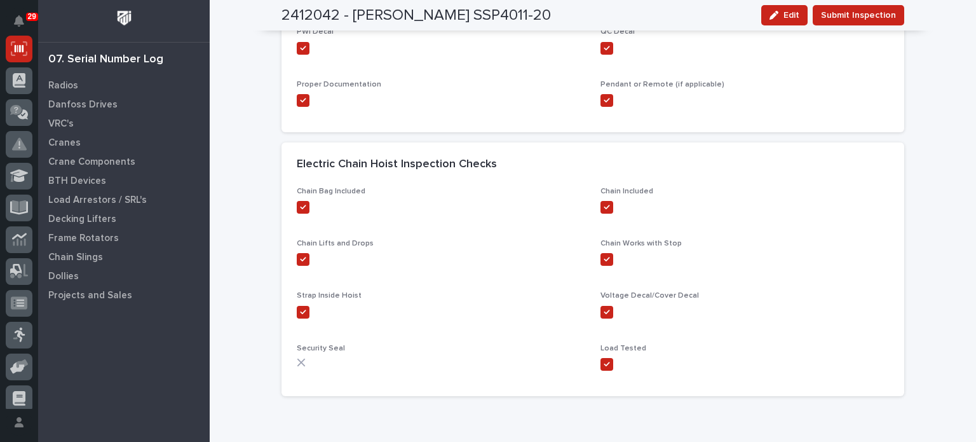
scroll to position [465, 0]
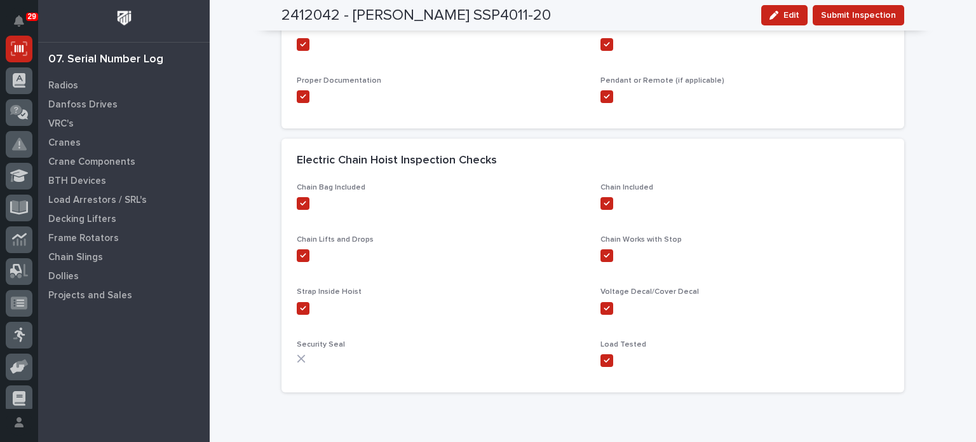
click at [870, 10] on span "Submit Inspection" at bounding box center [858, 15] width 75 height 15
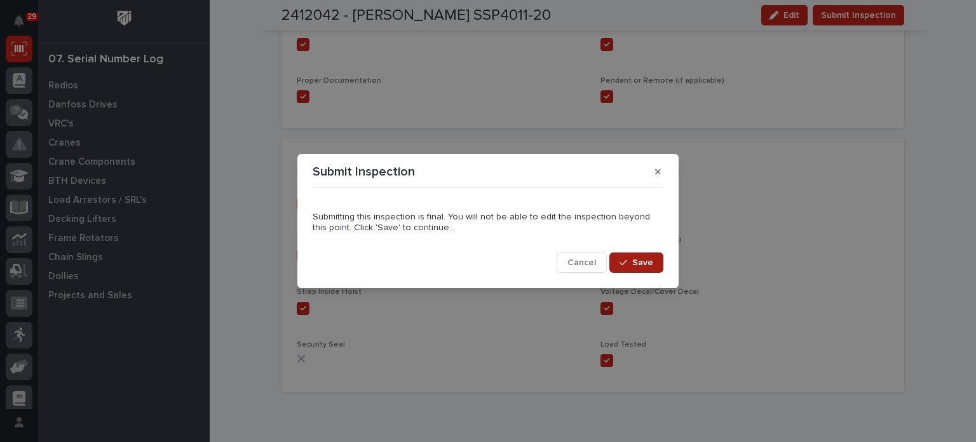
click at [639, 259] on span "Save" at bounding box center [642, 262] width 21 height 11
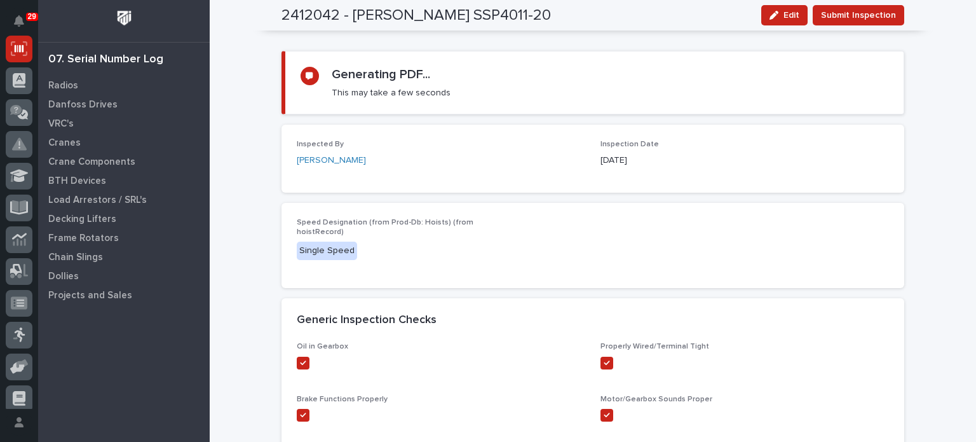
scroll to position [0, 0]
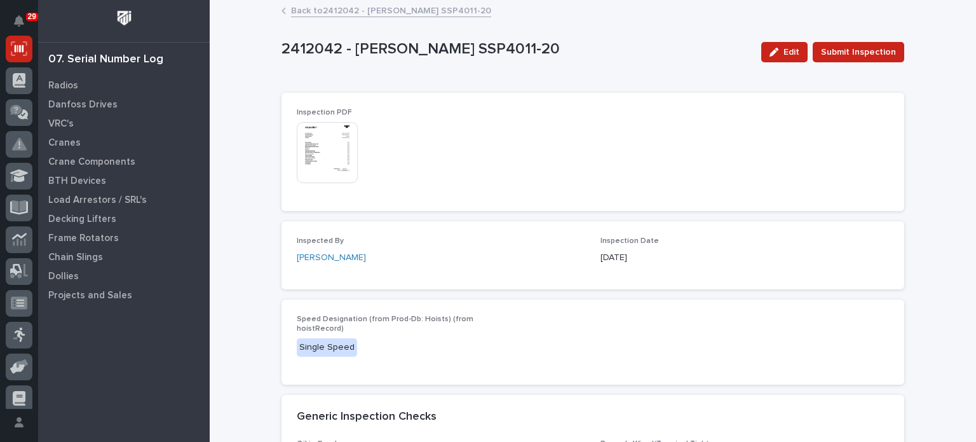
click at [327, 152] on img at bounding box center [327, 152] width 61 height 61
